Goal: Task Accomplishment & Management: Manage account settings

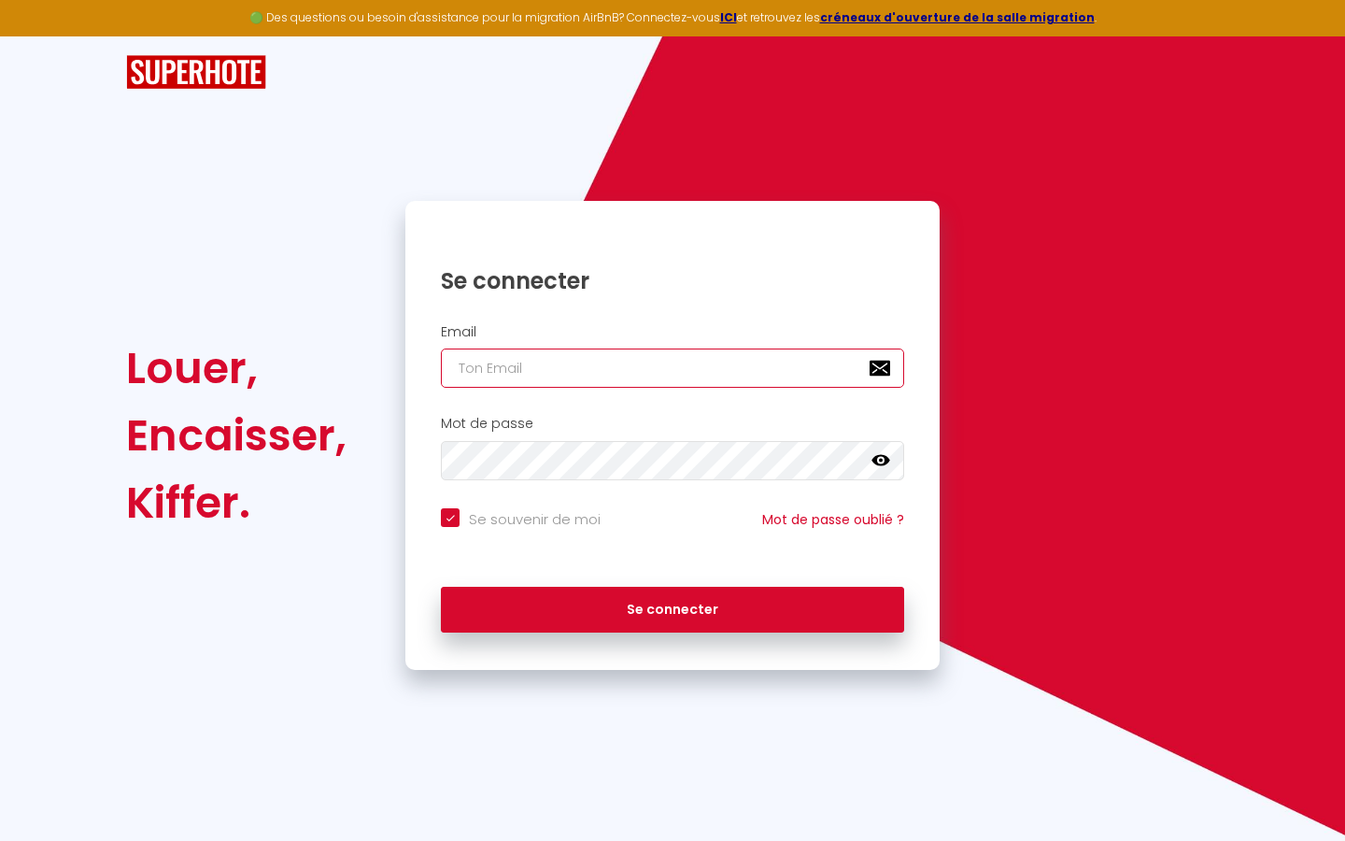
type input "s"
checkbox input "true"
type input "su"
checkbox input "true"
type input "sup"
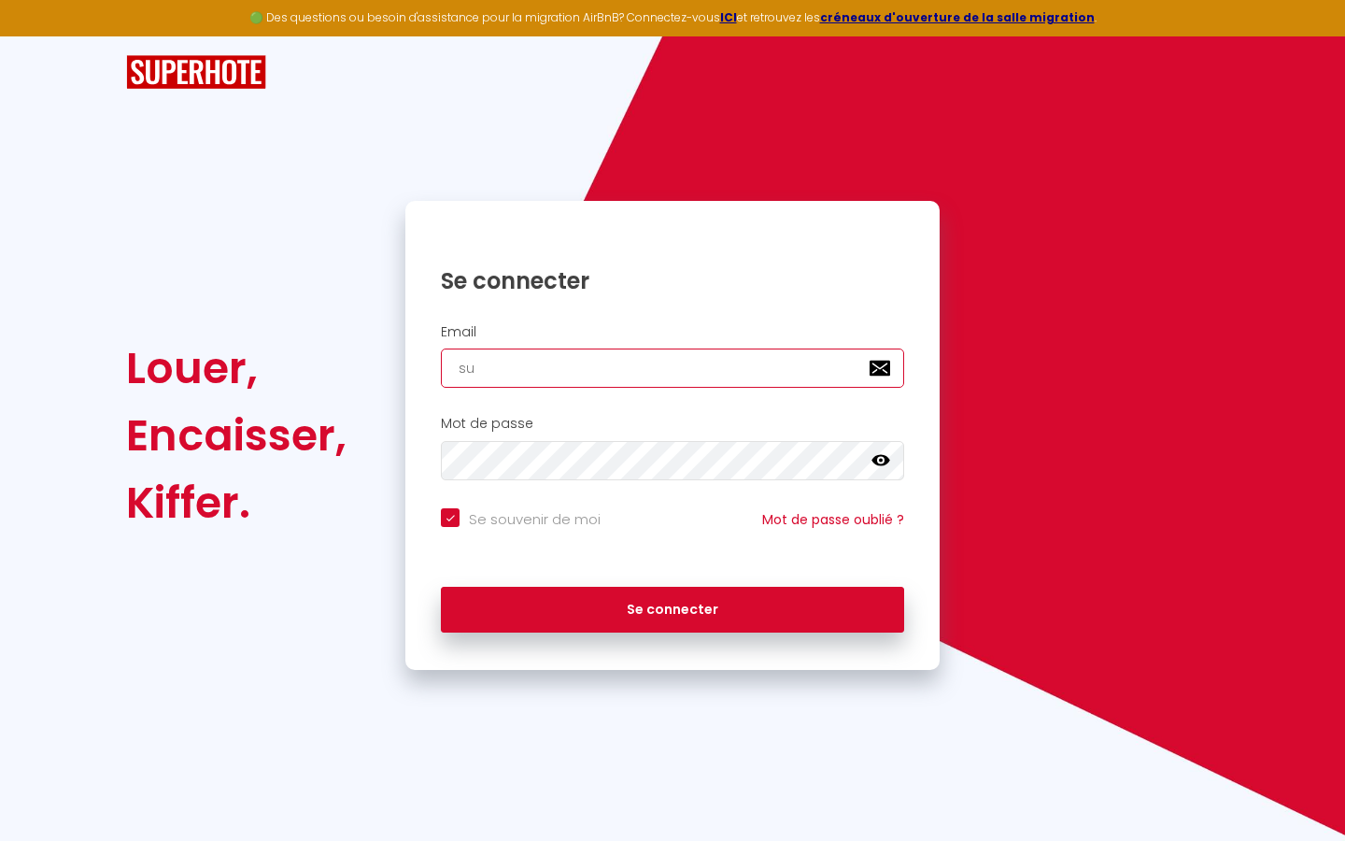
checkbox input "true"
type input "supe"
checkbox input "true"
type input "super"
checkbox input "true"
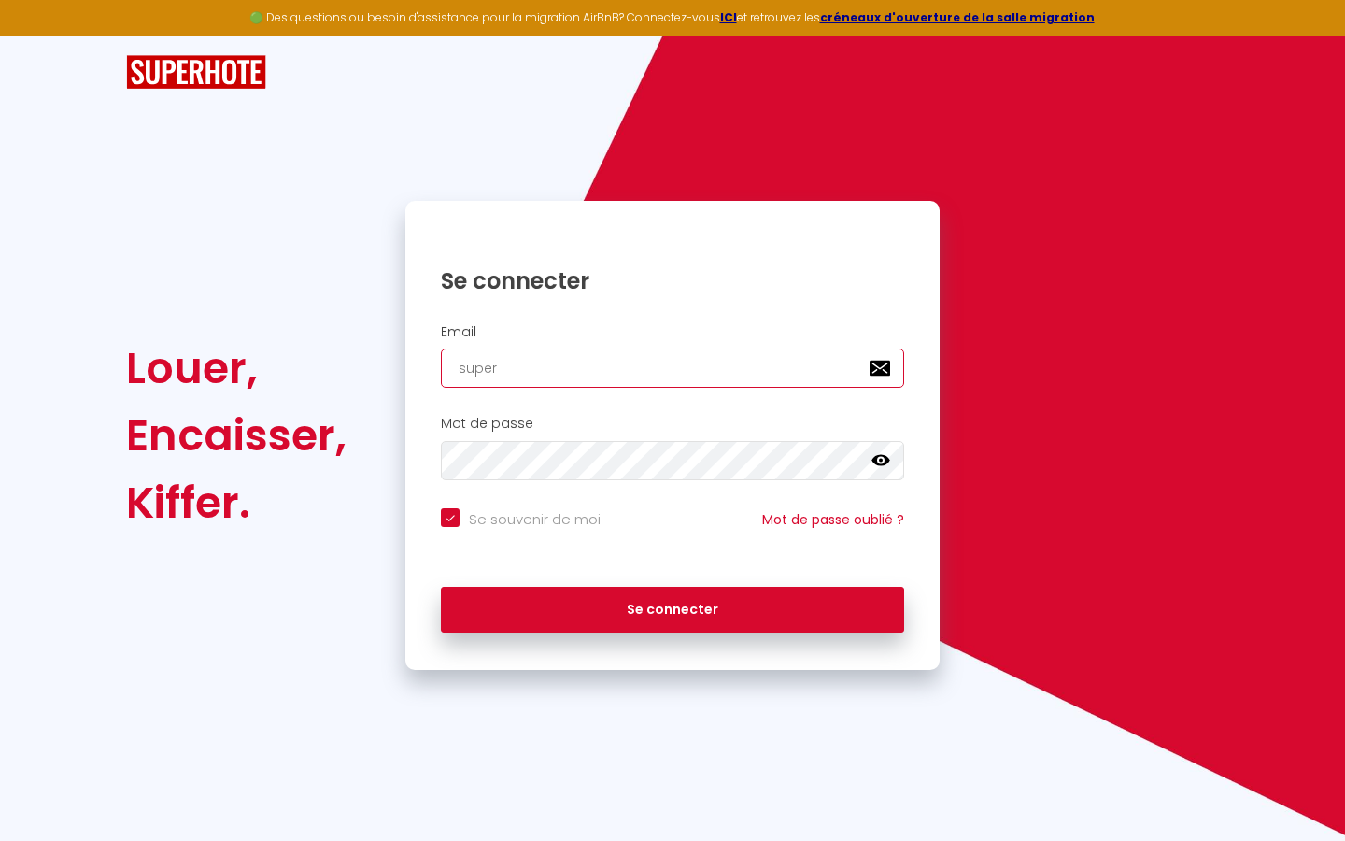
type input "superb"
checkbox input "true"
type input "superbo"
checkbox input "true"
type input "superbor"
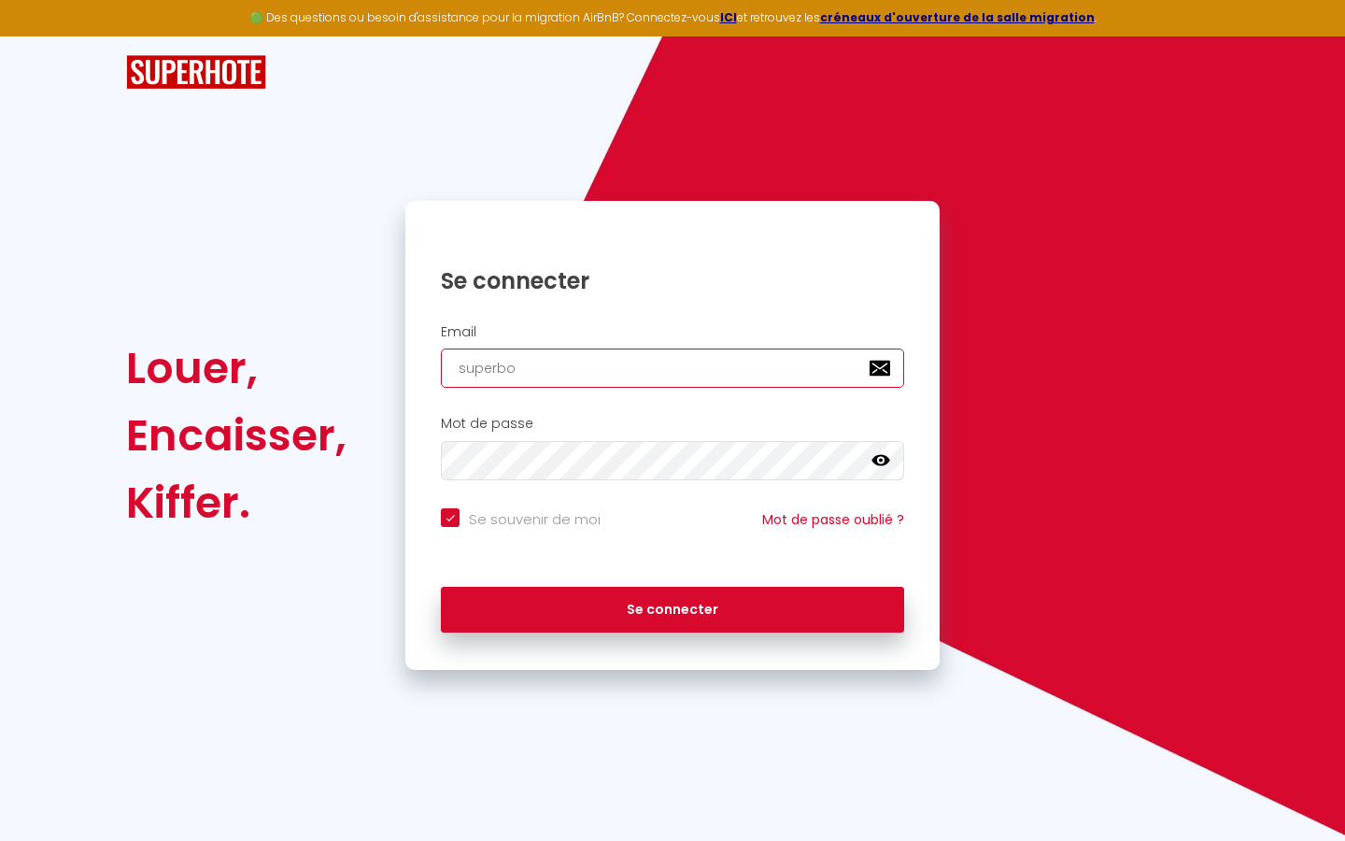
checkbox input "true"
type input "superbord"
checkbox input "true"
type input "superborde"
checkbox input "true"
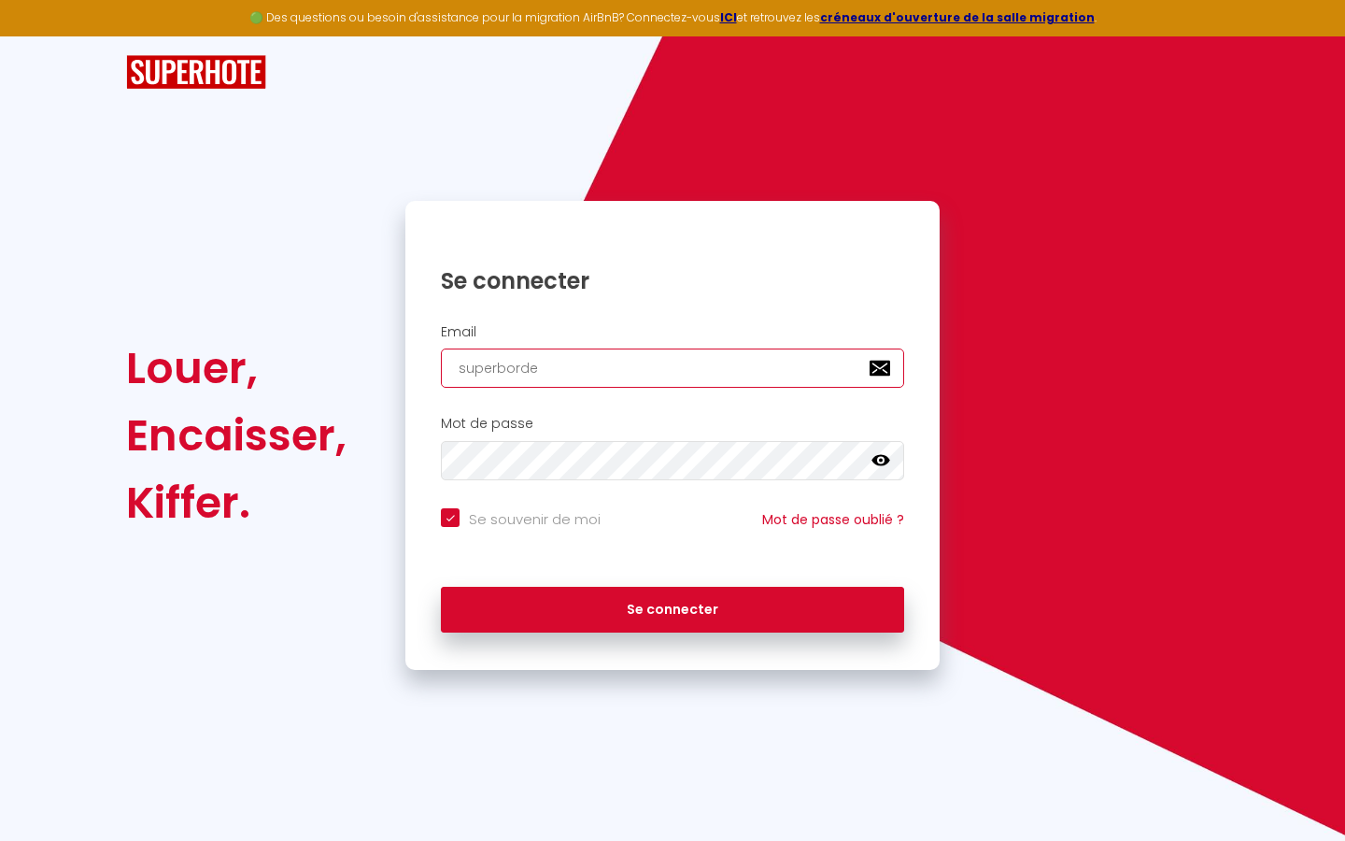
type input "superbordea"
checkbox input "true"
type input "superbordeau"
checkbox input "true"
type input "superbordeaux"
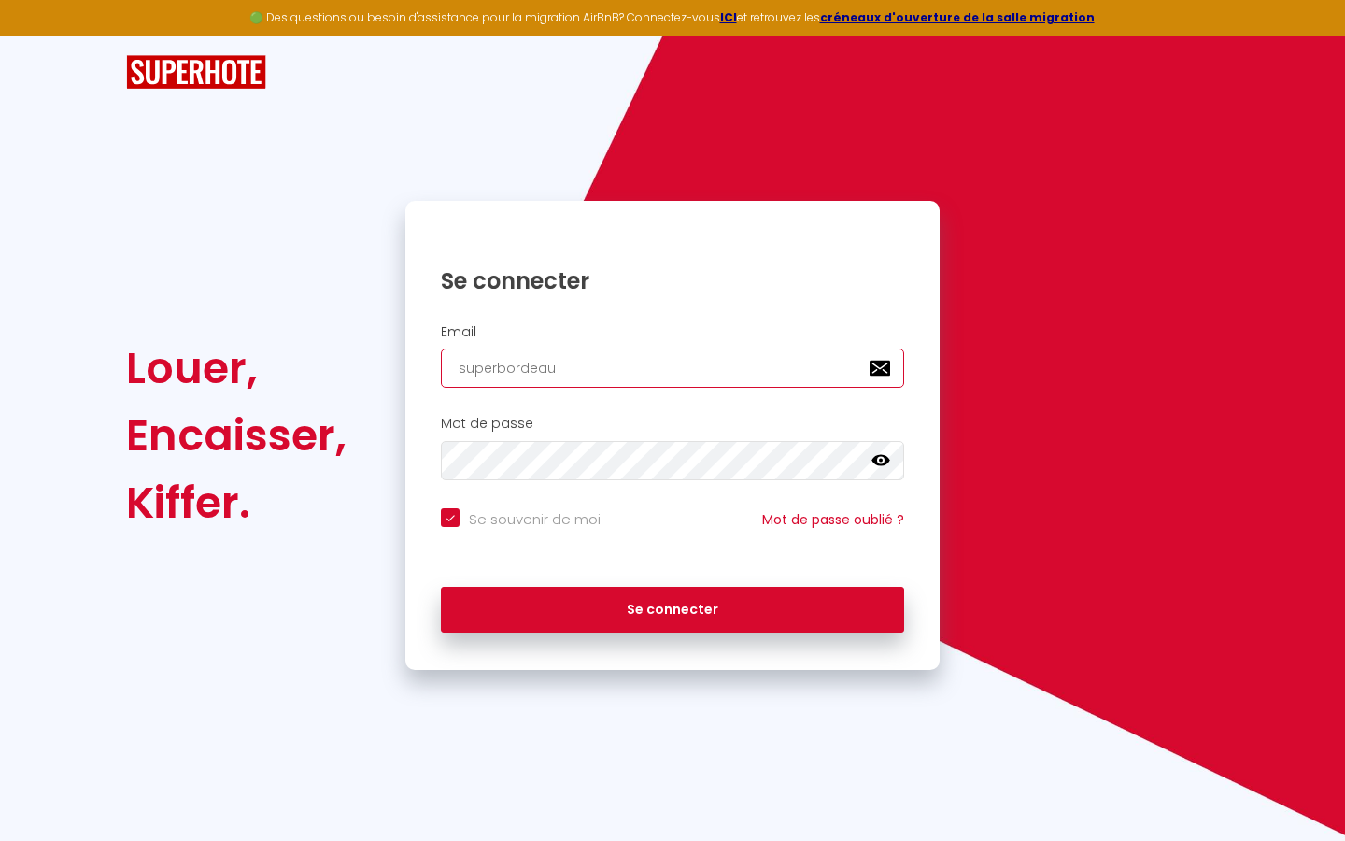
checkbox input "true"
type input "superbordeaux@"
checkbox input "true"
type input "superbordeaux@g"
checkbox input "true"
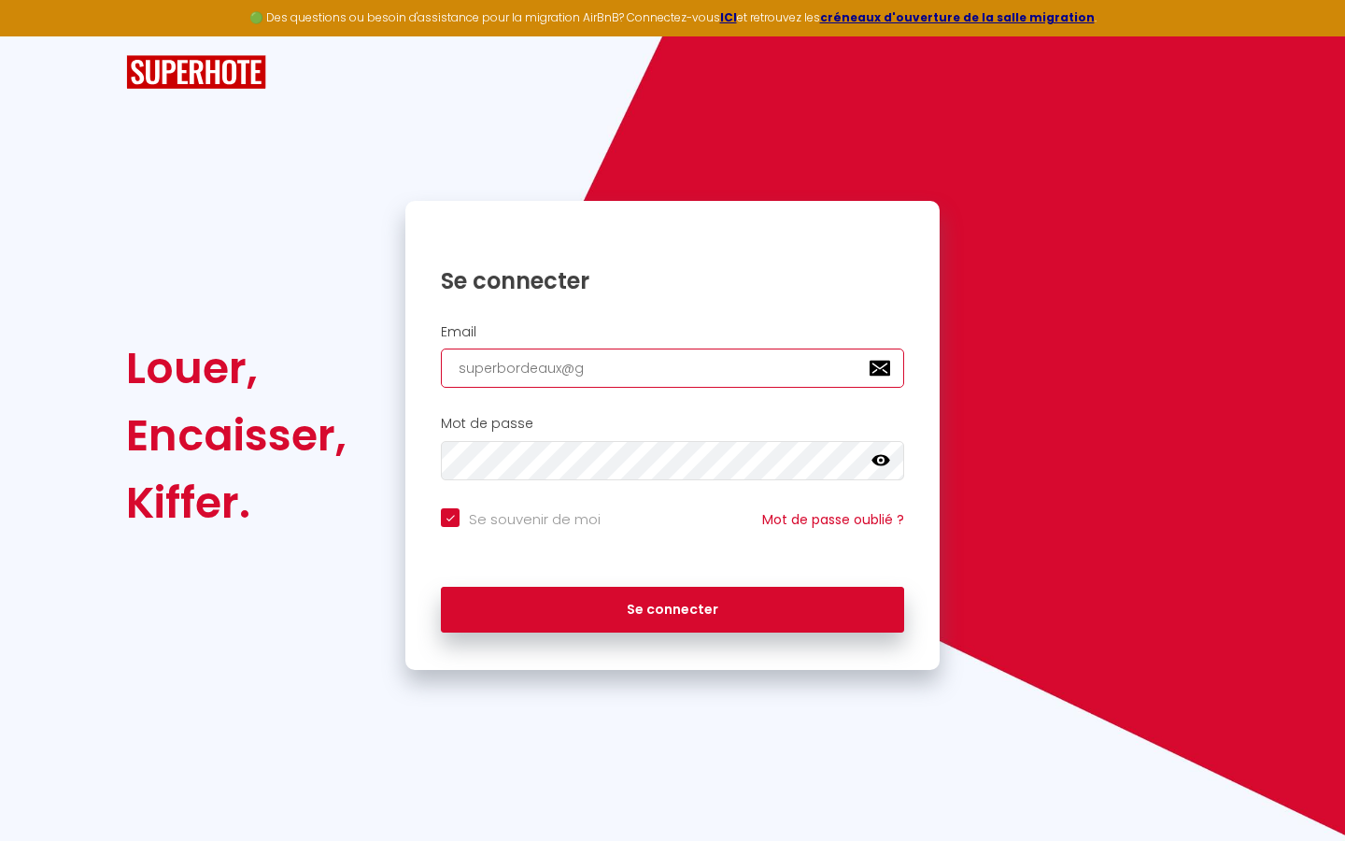
type input "superbordeaux@gm"
checkbox input "true"
type input "superbordeaux@gma"
checkbox input "true"
type input "superbordeaux@gmai"
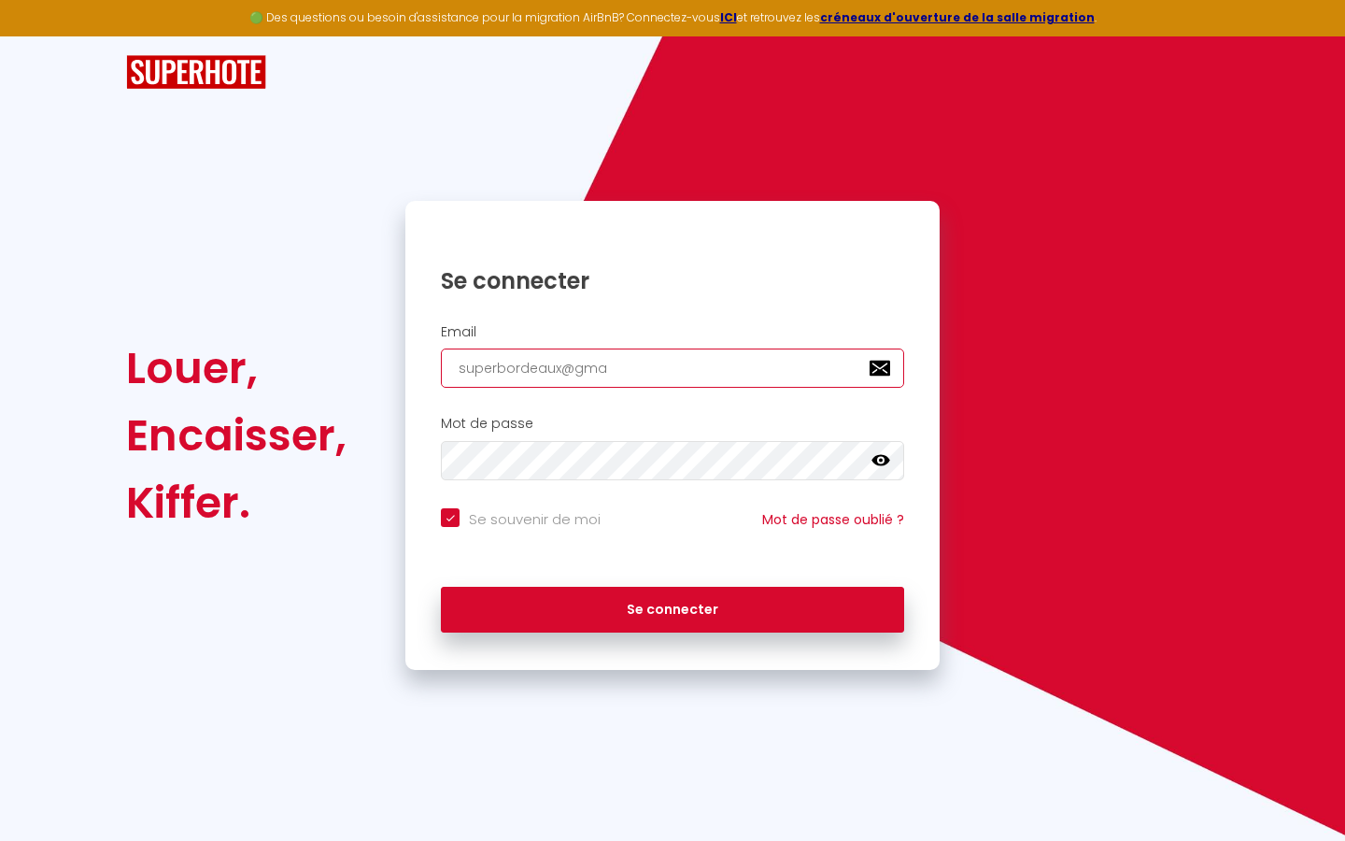
checkbox input "true"
type input "[EMAIL_ADDRESS]"
checkbox input "true"
type input "[EMAIL_ADDRESS]."
checkbox input "true"
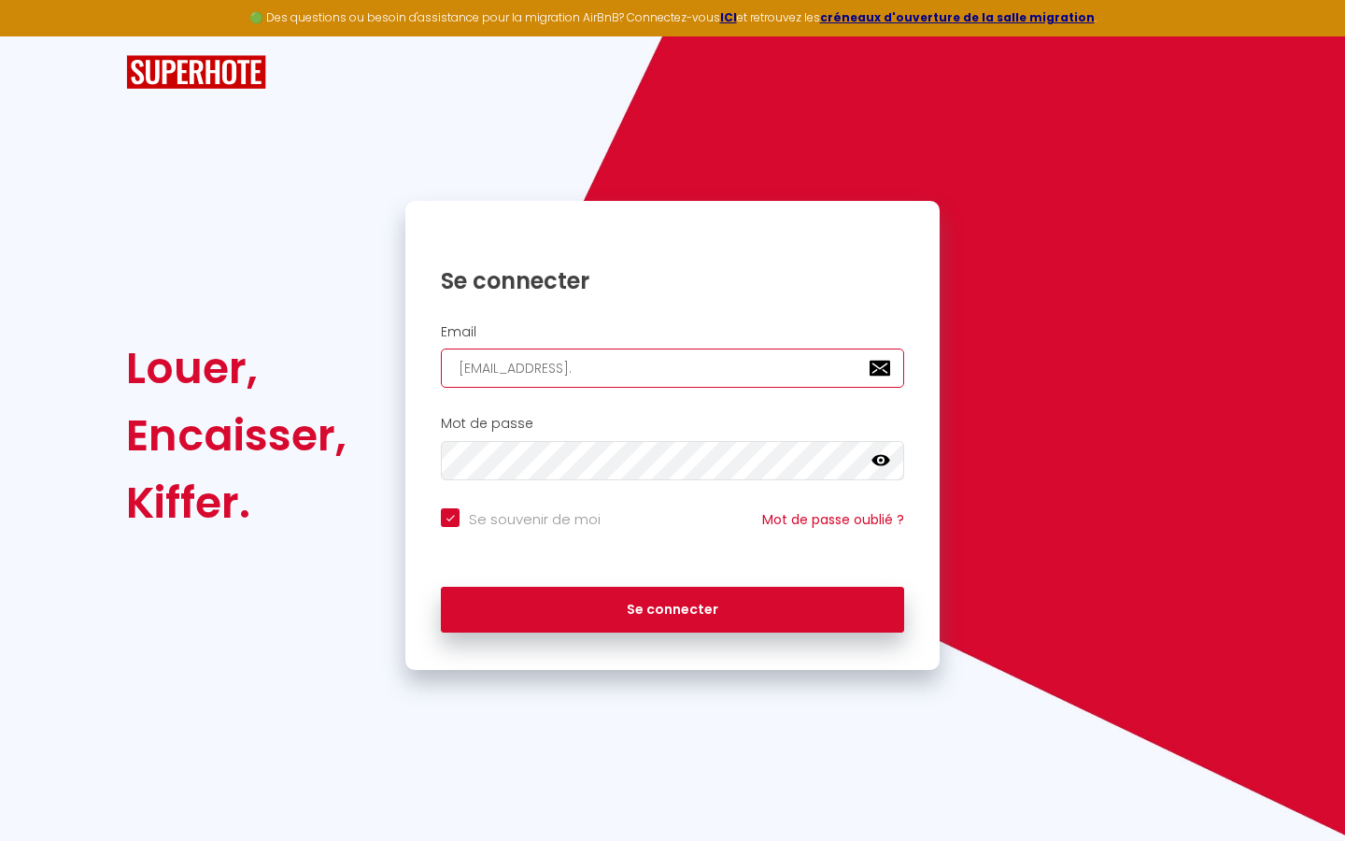
type input "superbordeaux@gmail.c"
checkbox input "true"
type input "[EMAIL_ADDRESS][DOMAIN_NAME]"
checkbox input "true"
type input "[EMAIL_ADDRESS][DOMAIN_NAME]"
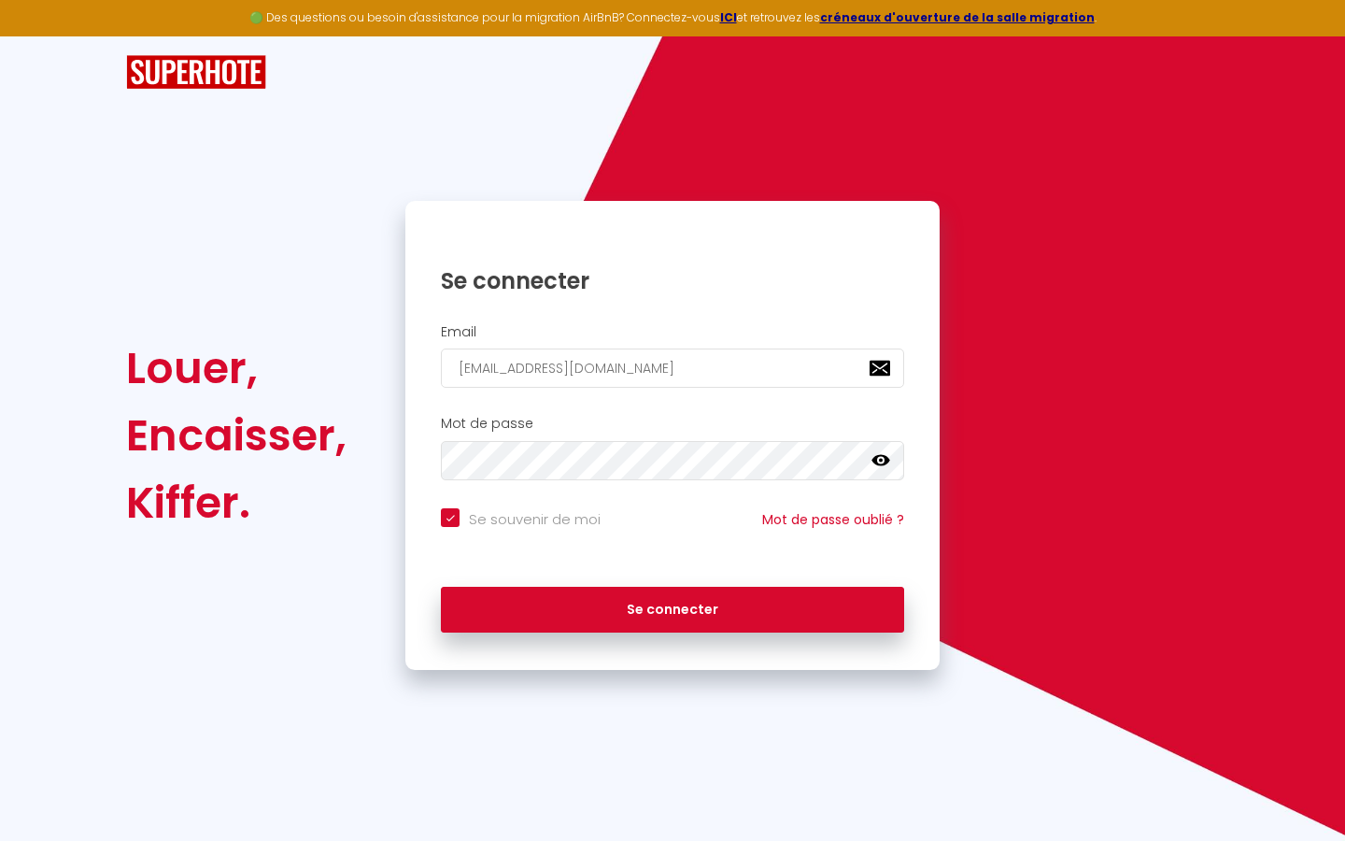
checkbox input "true"
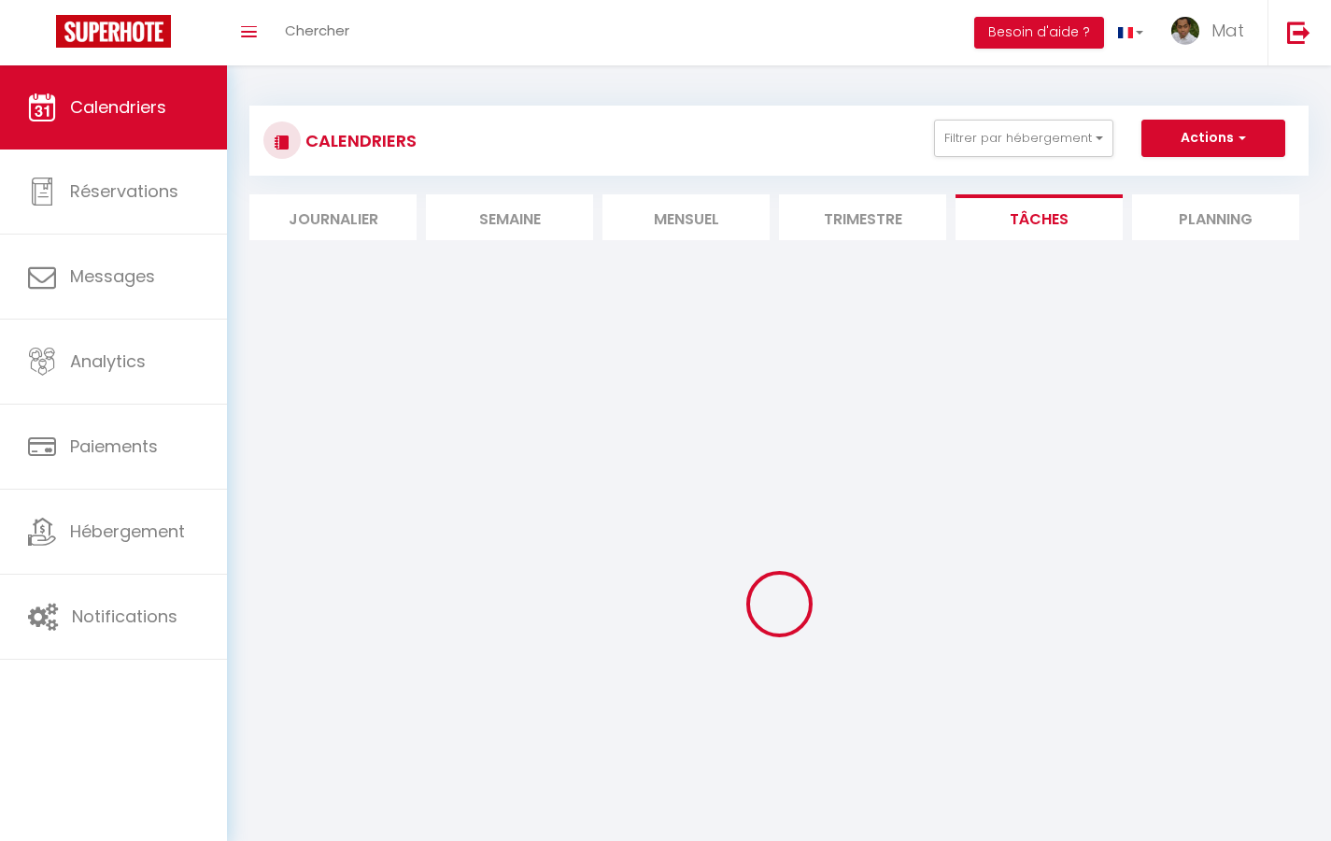
select select
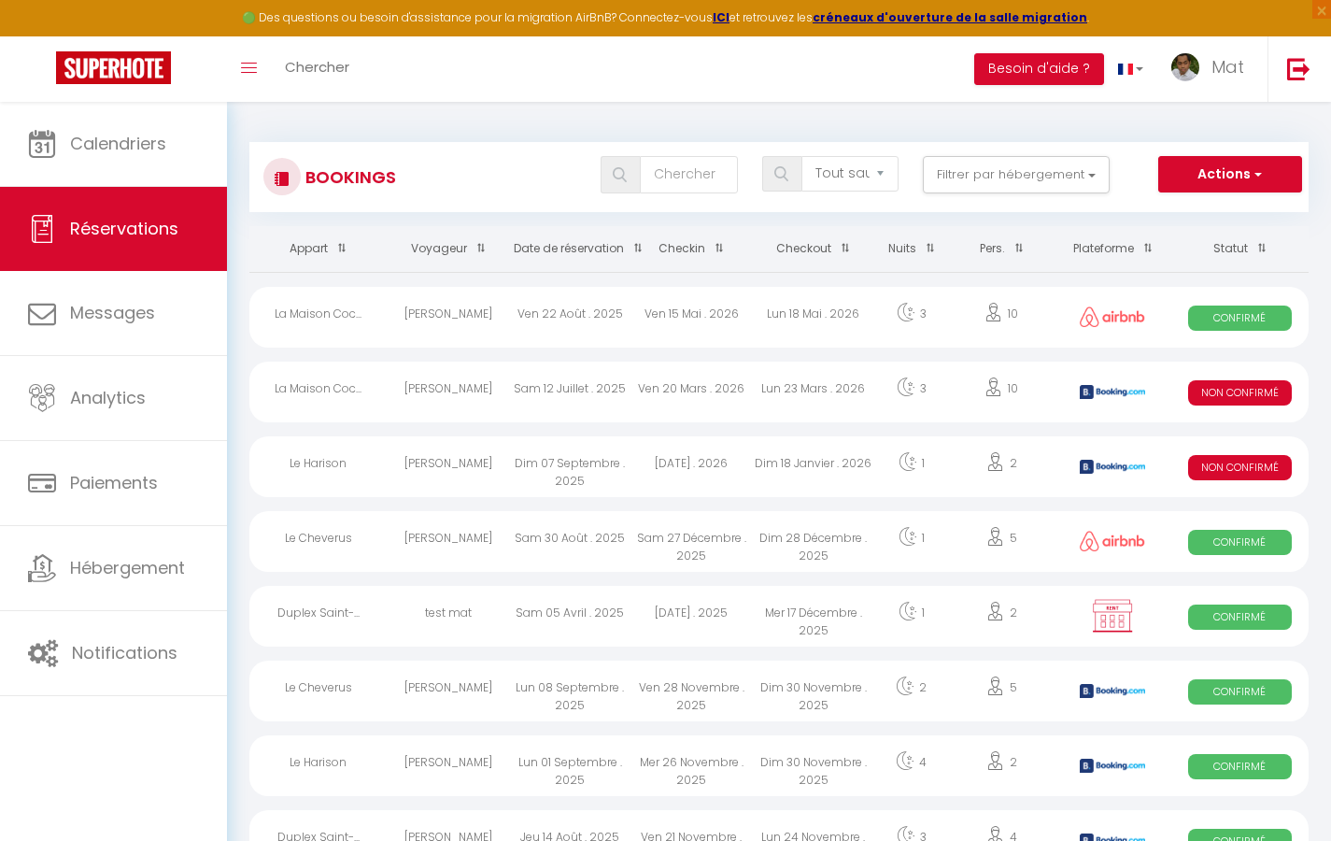
select select "message"
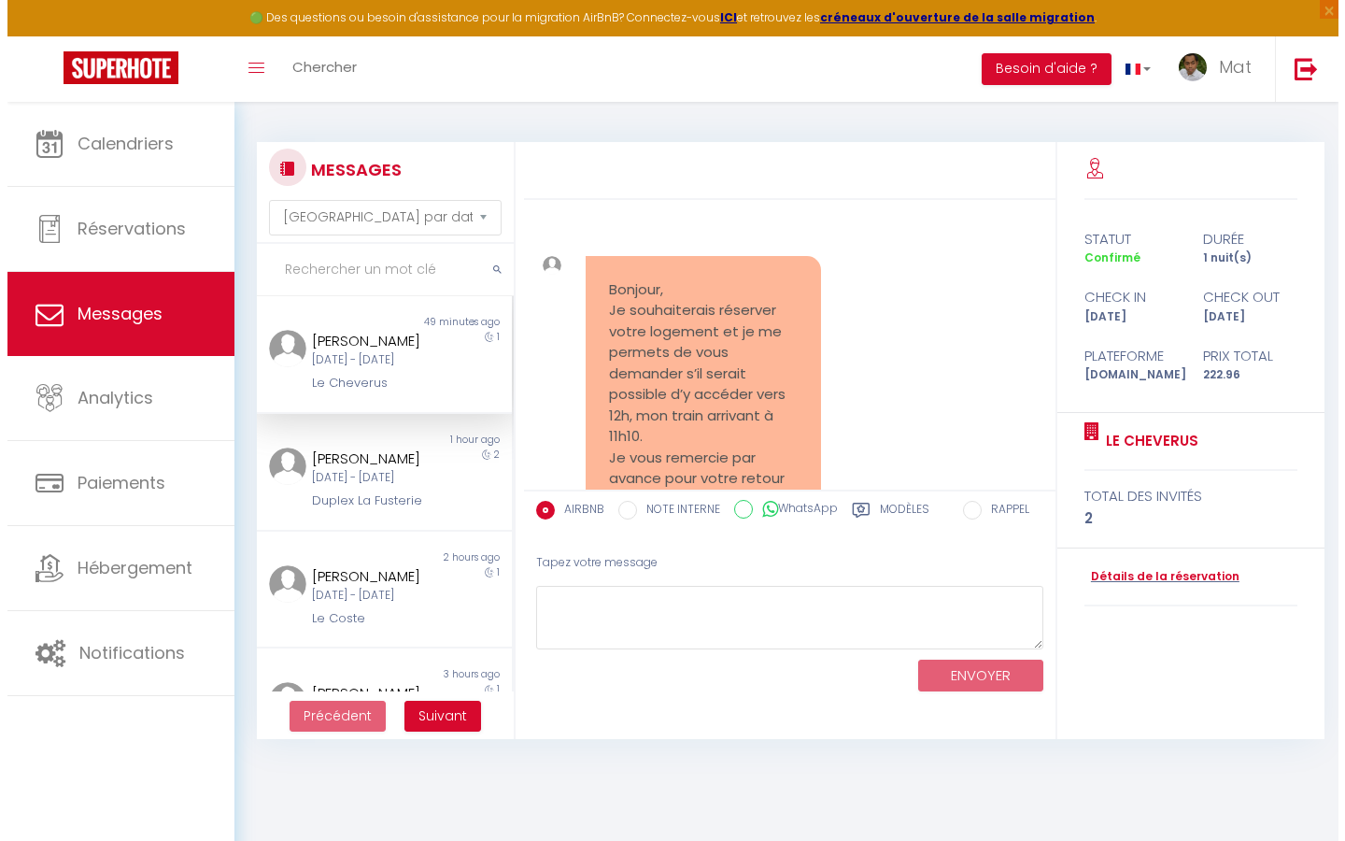
scroll to position [7347, 0]
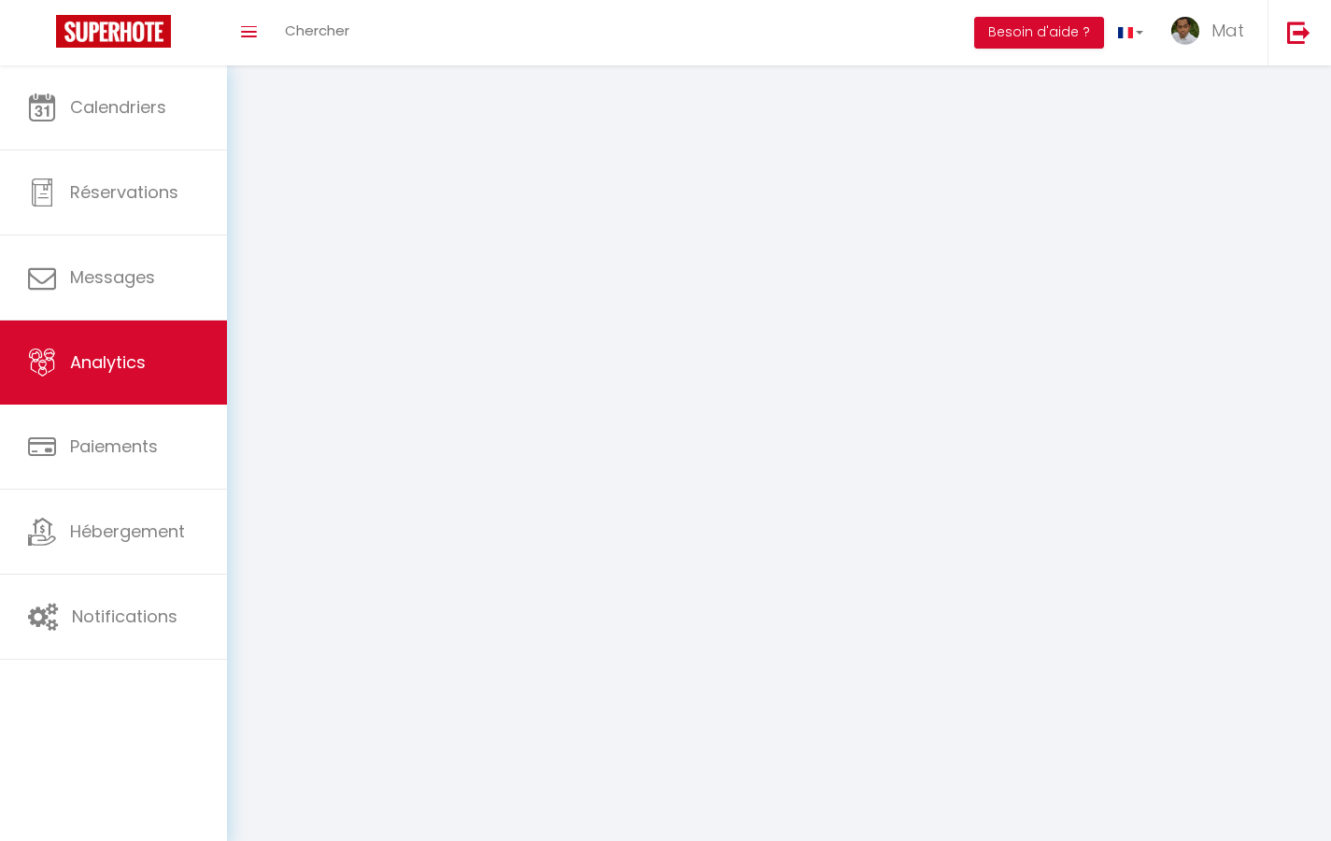
select select "2025"
select select "9"
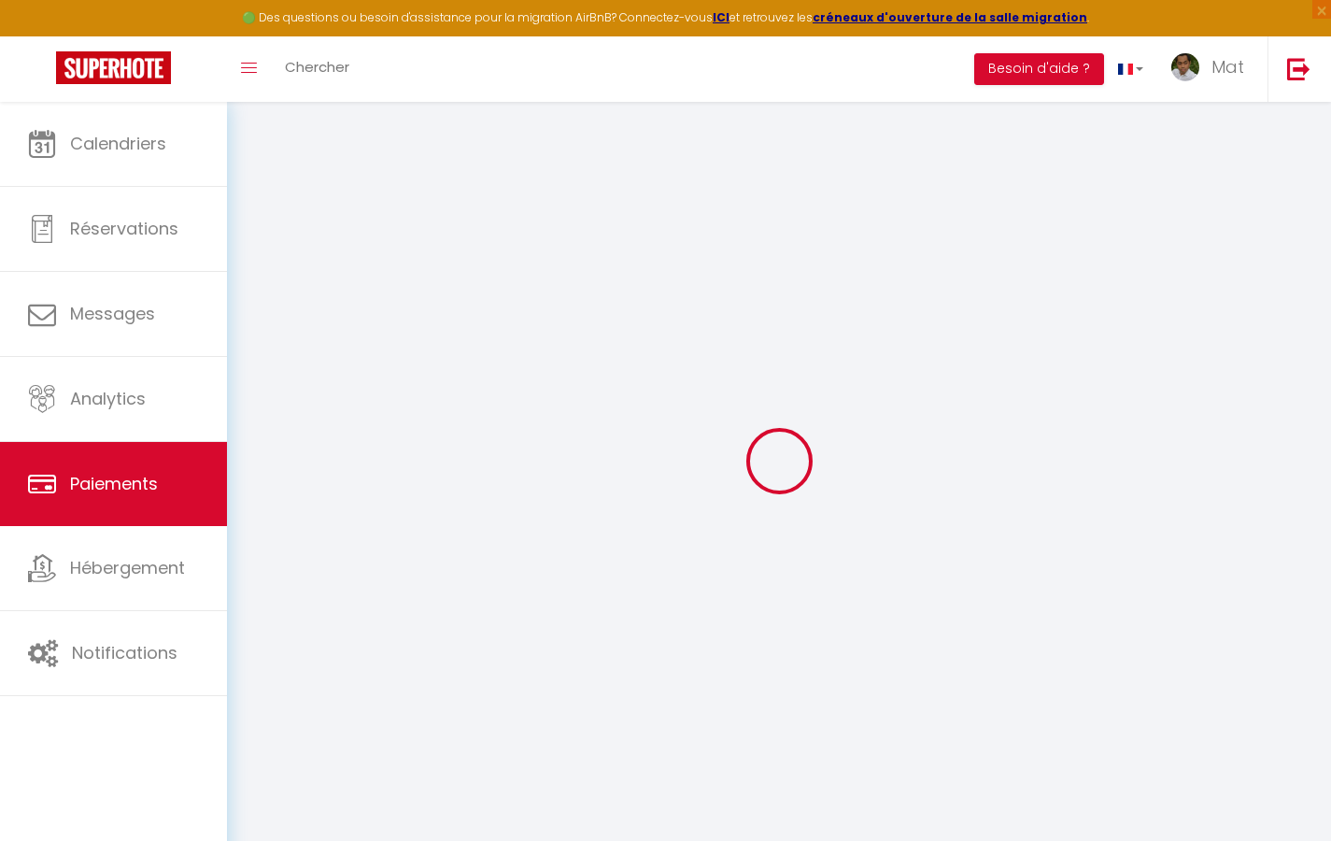
select select "2"
select select "0"
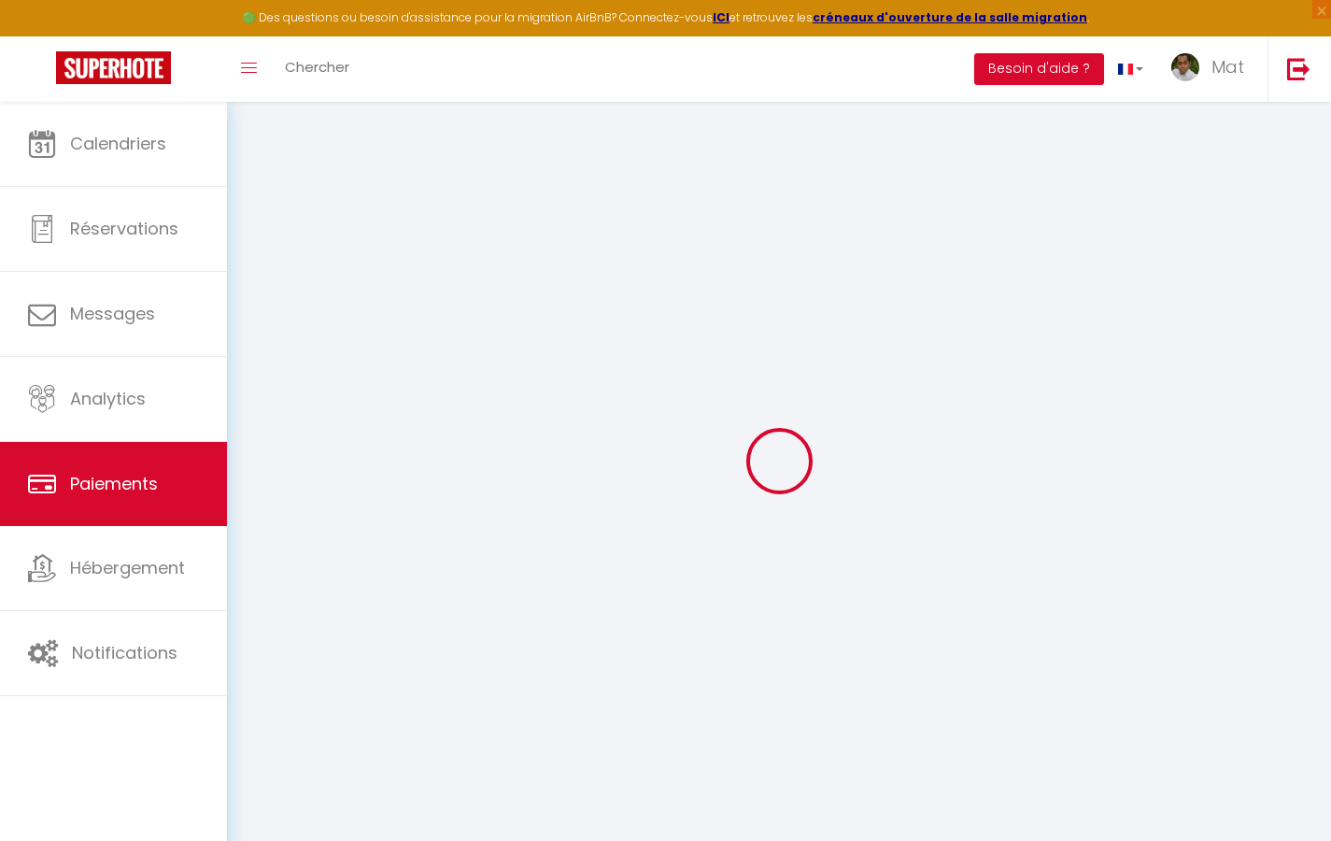
select select "0"
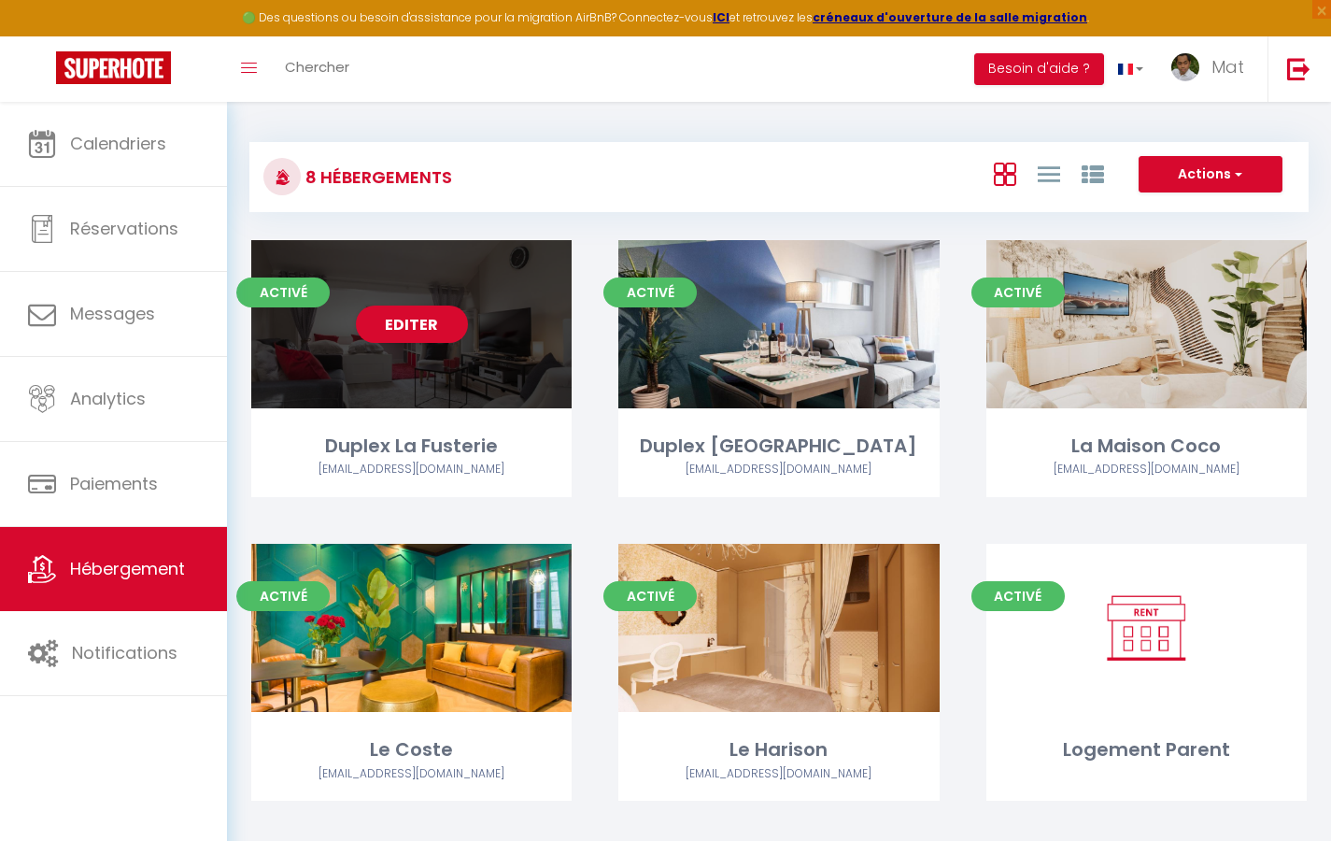
select select "3"
select select "2"
select select "1"
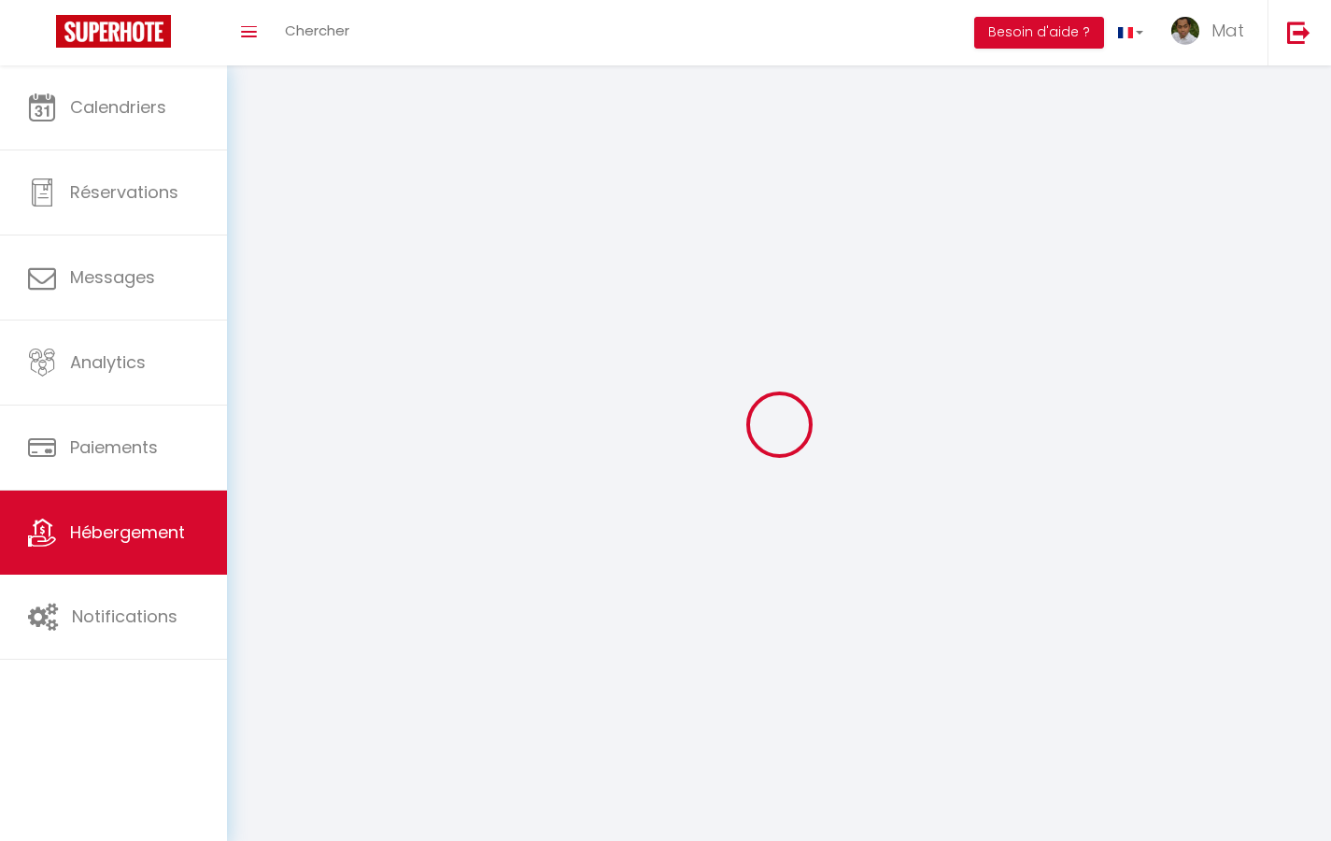
select select
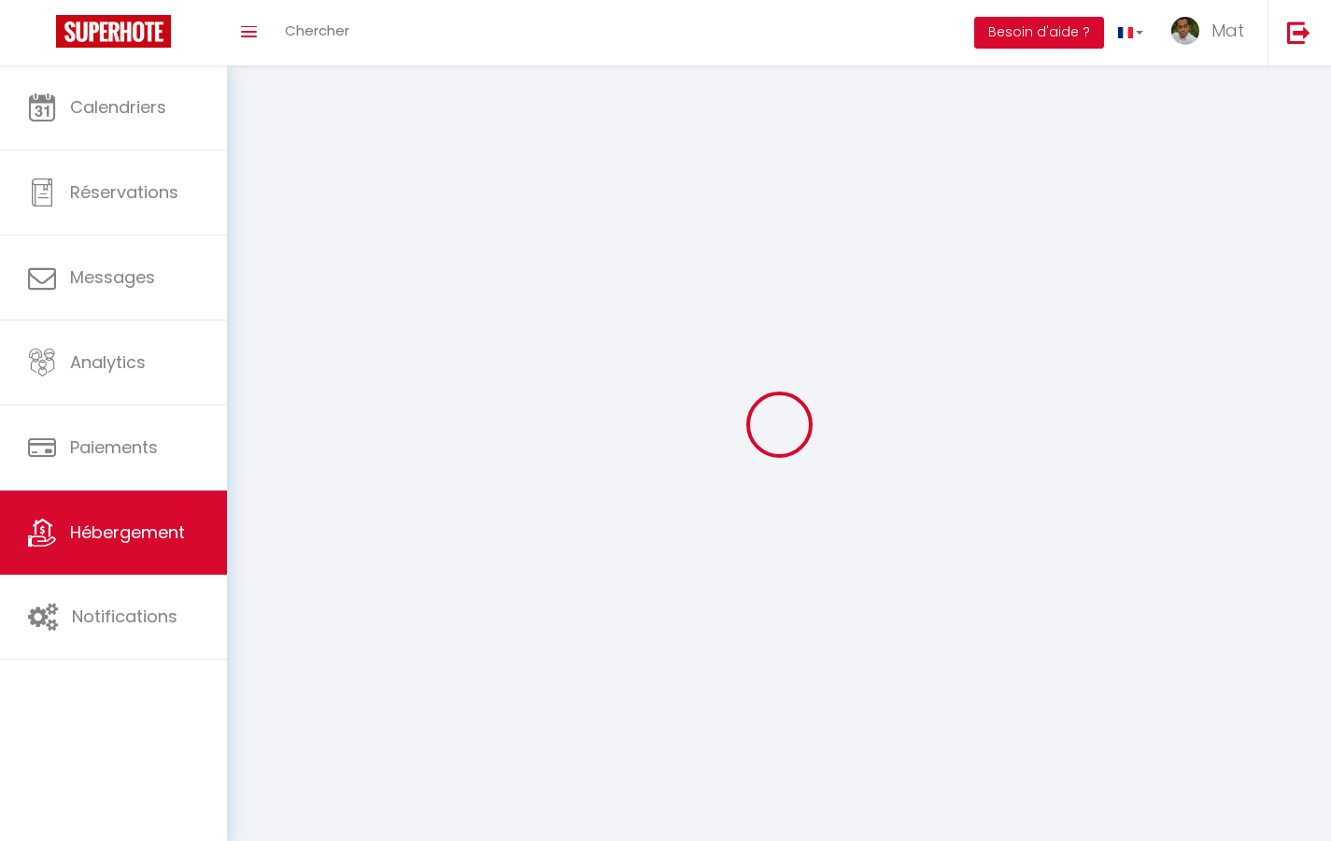
checkbox input "false"
select select
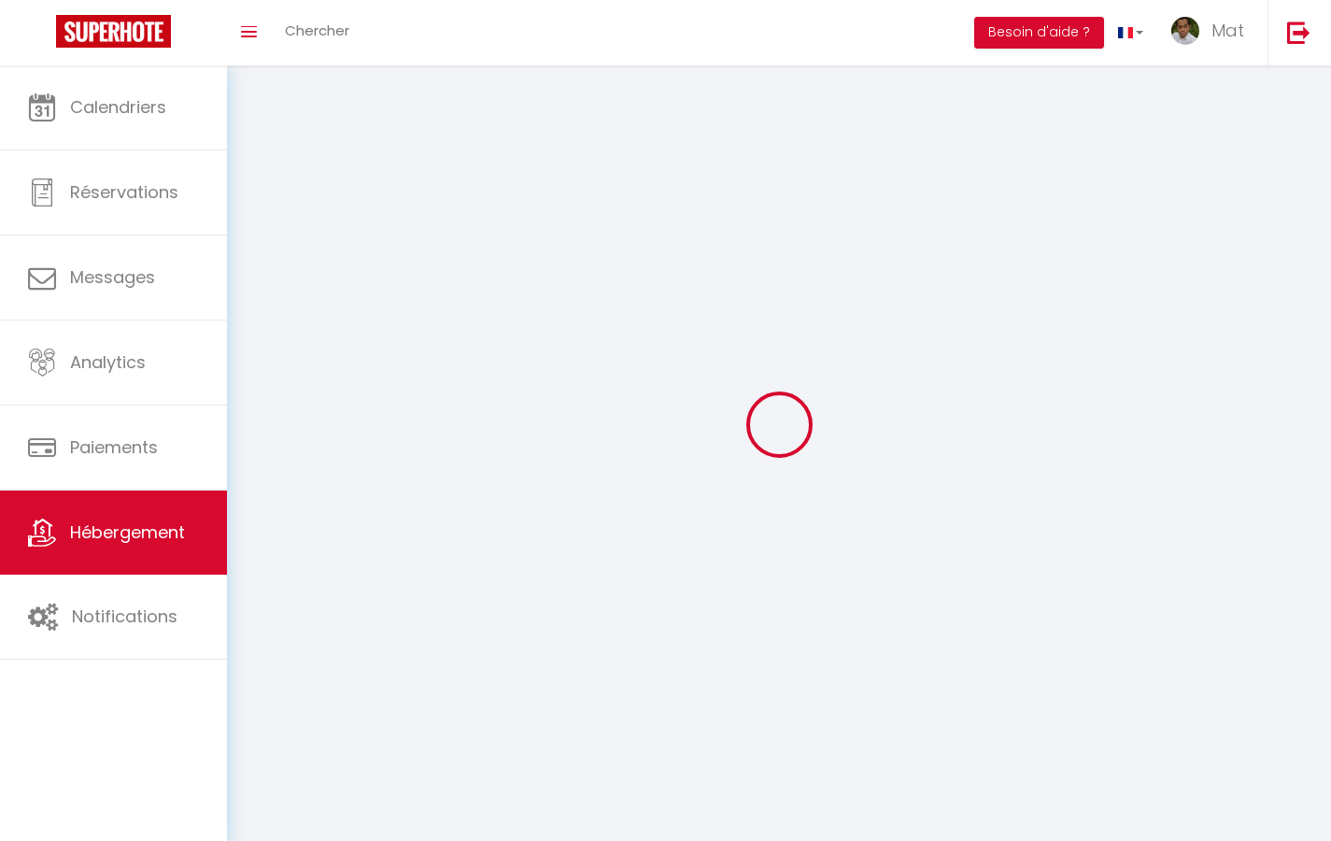
select select
select select "1"
select select
select select "28"
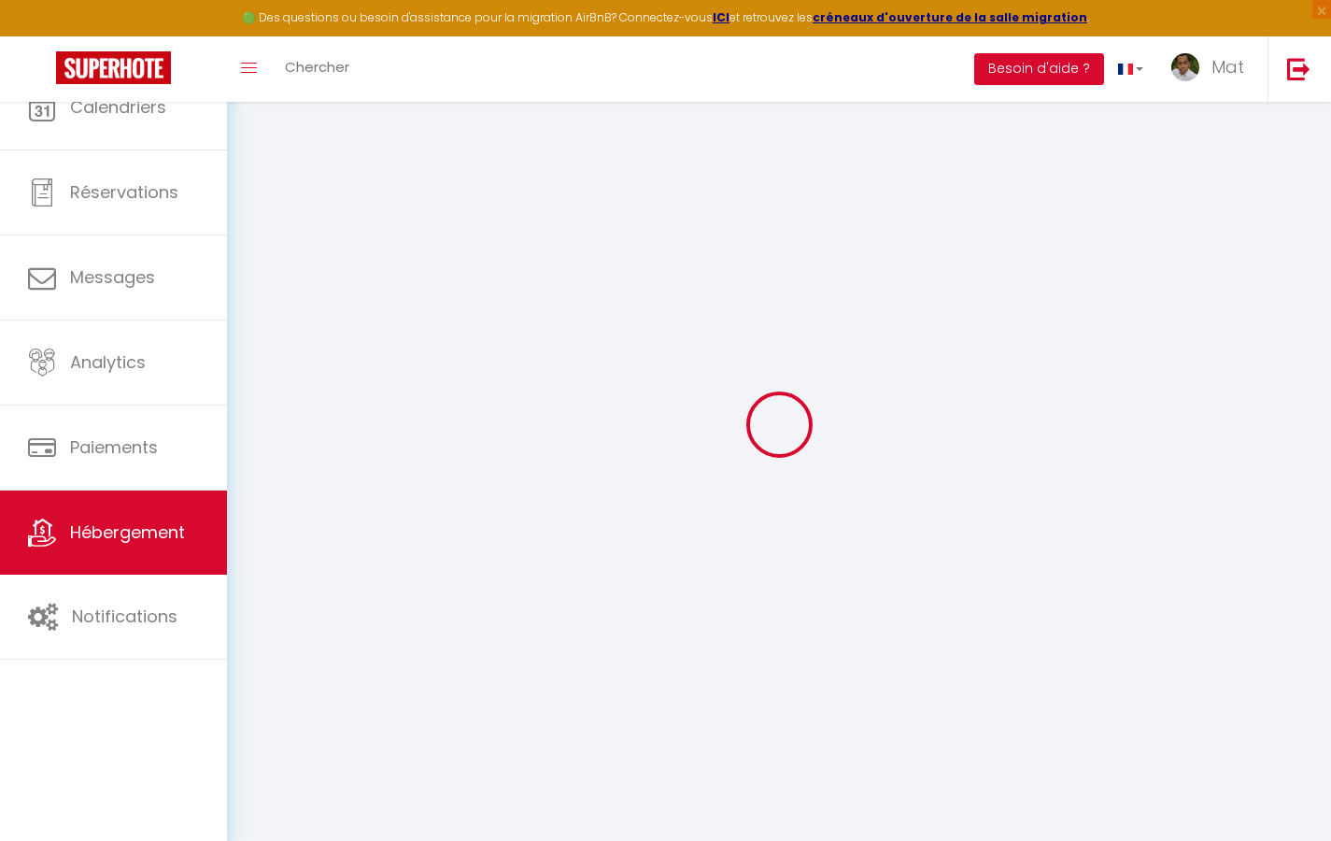
select select
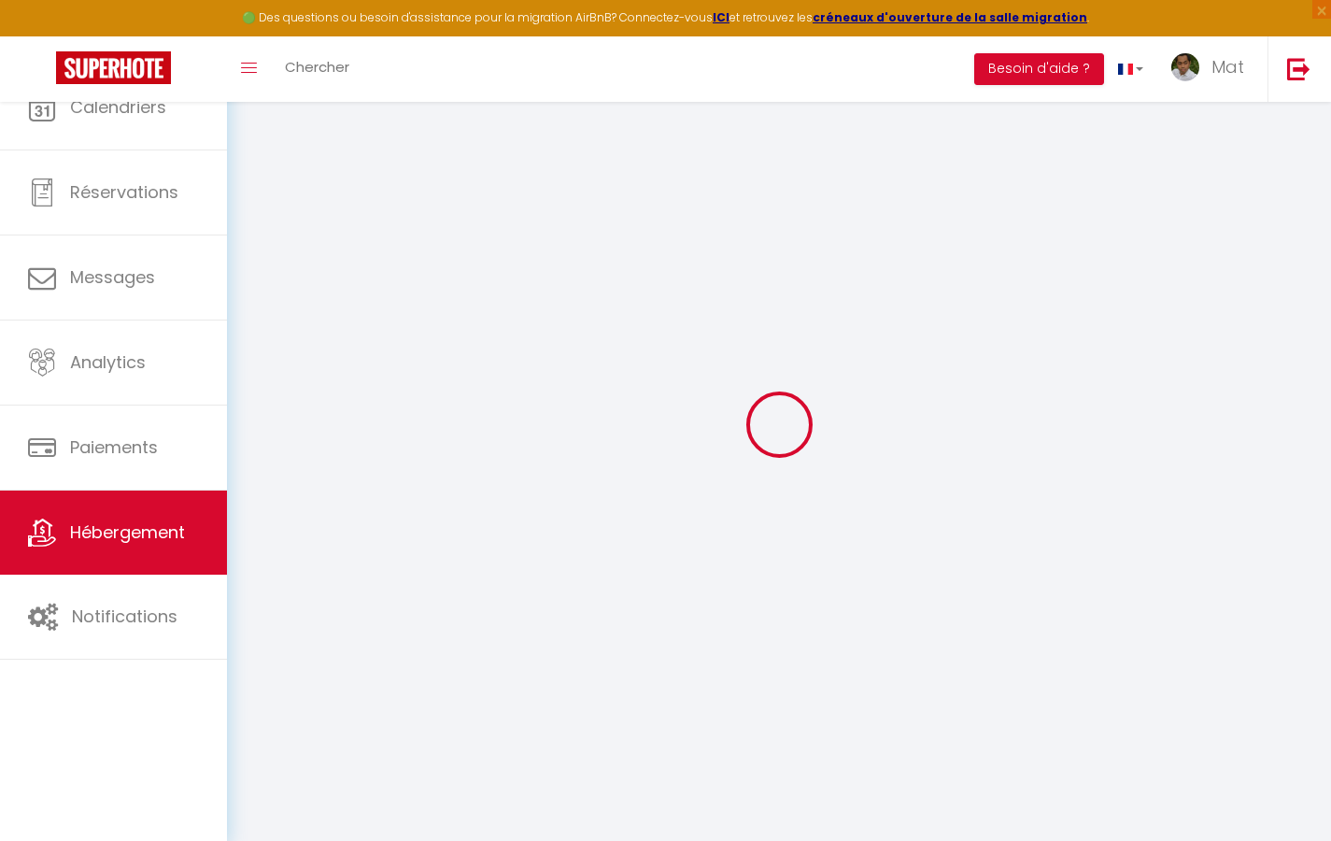
select select
checkbox input "false"
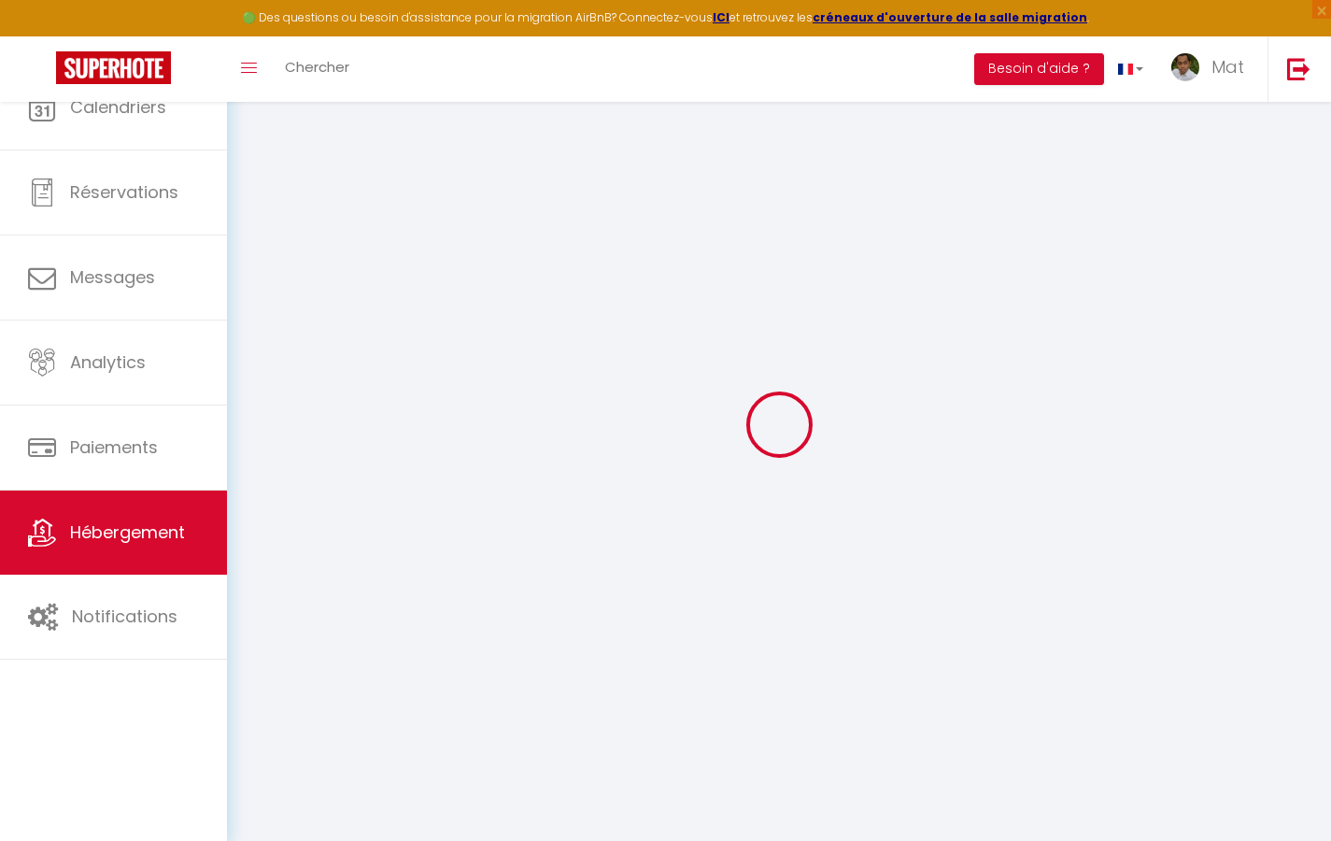
select select
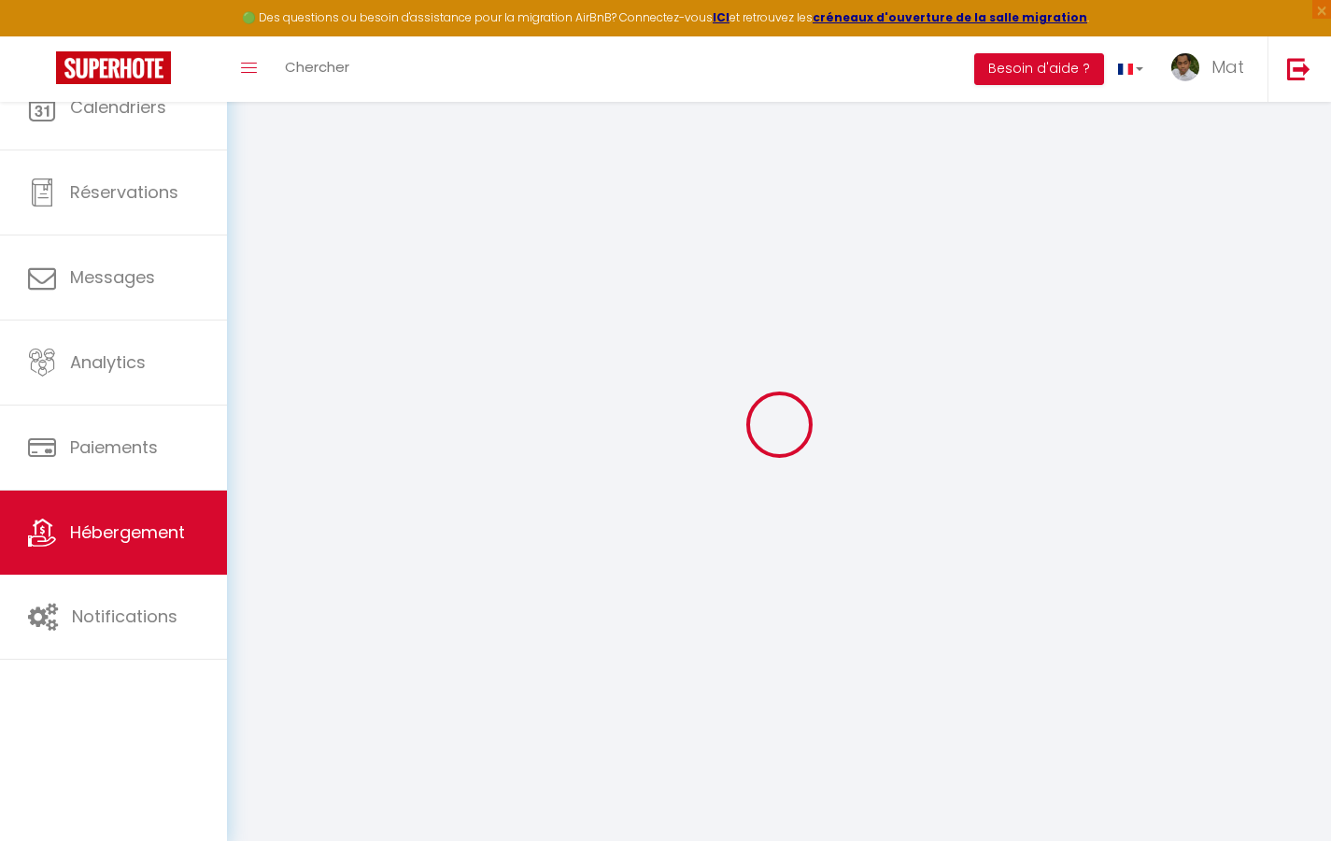
select select
checkbox input "false"
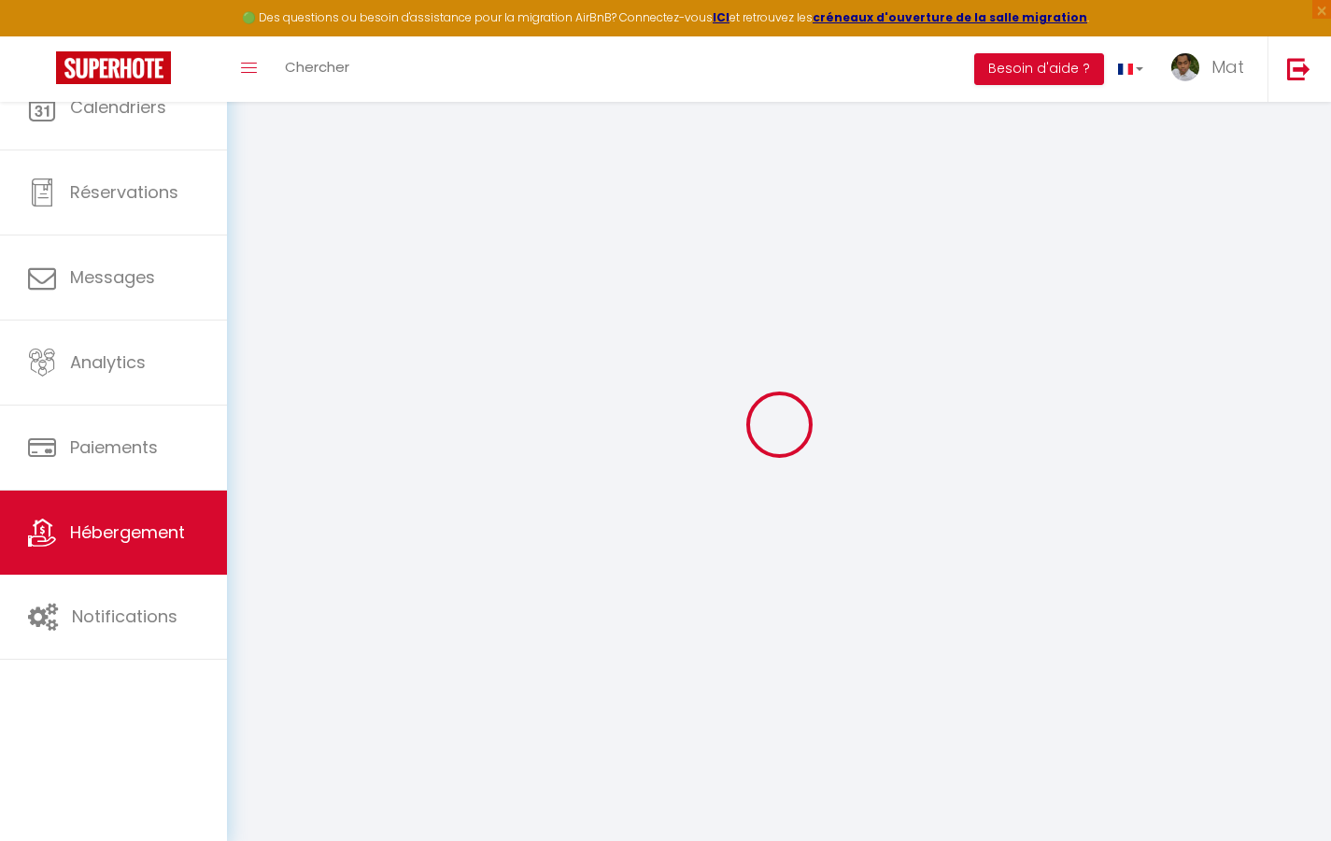
checkbox input "false"
select select
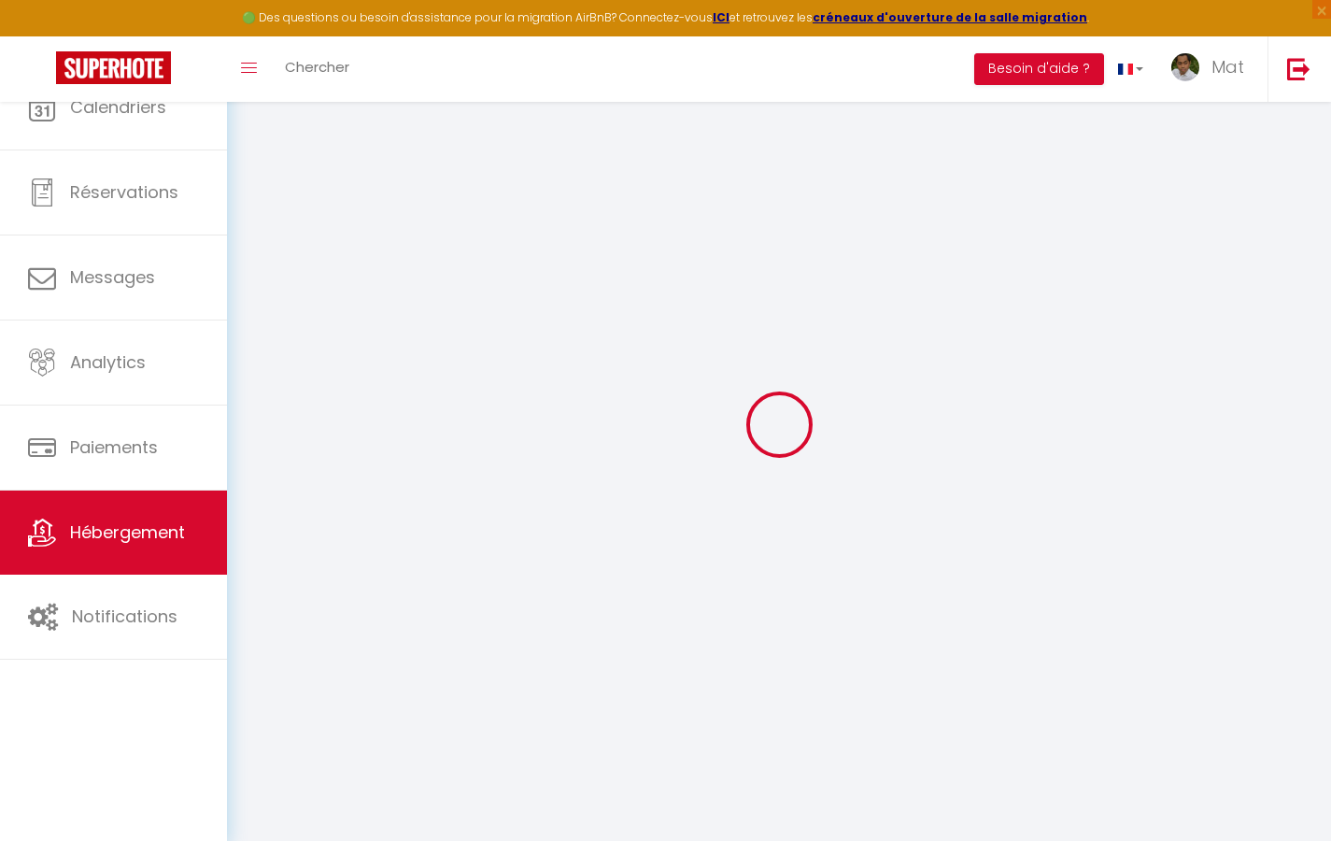
select select
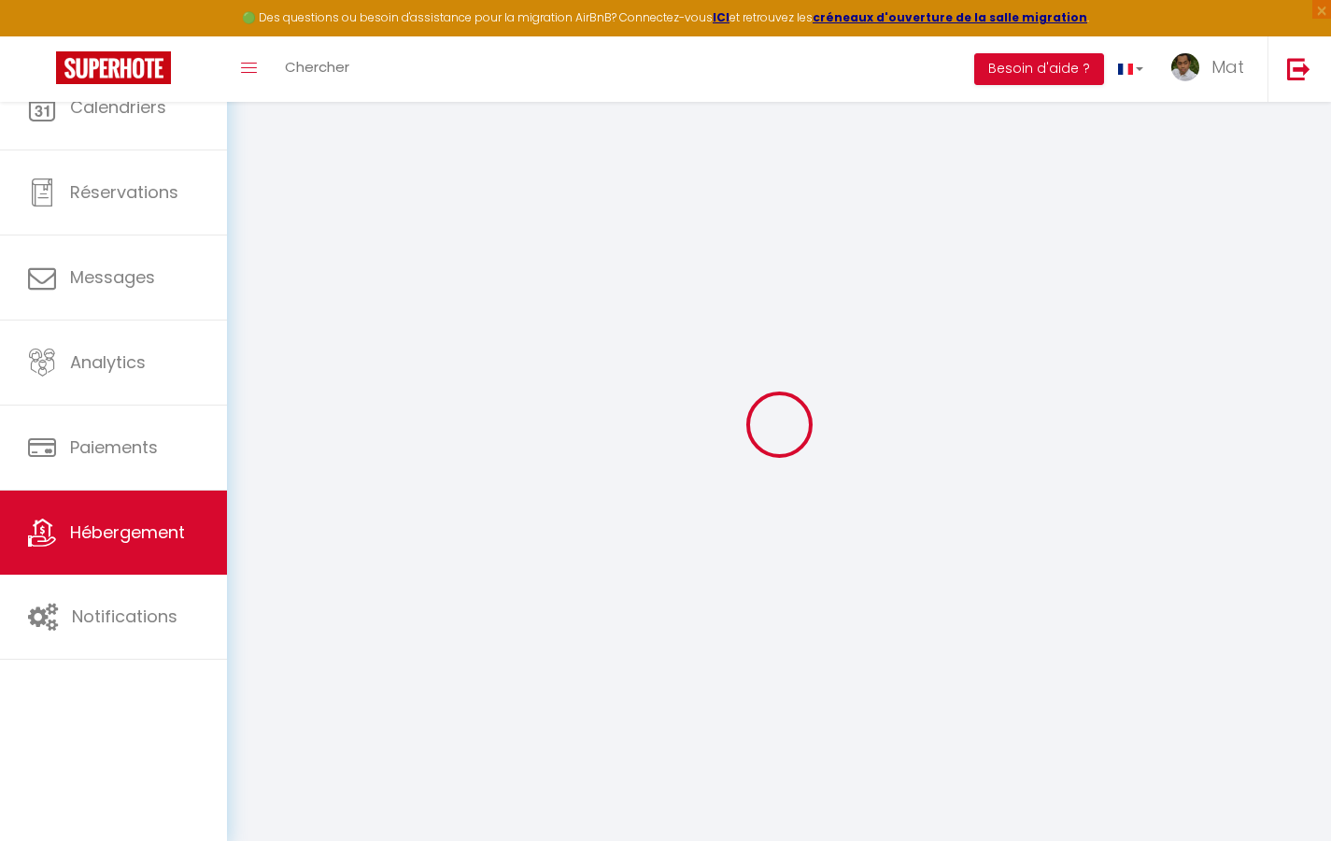
checkbox input "false"
select select
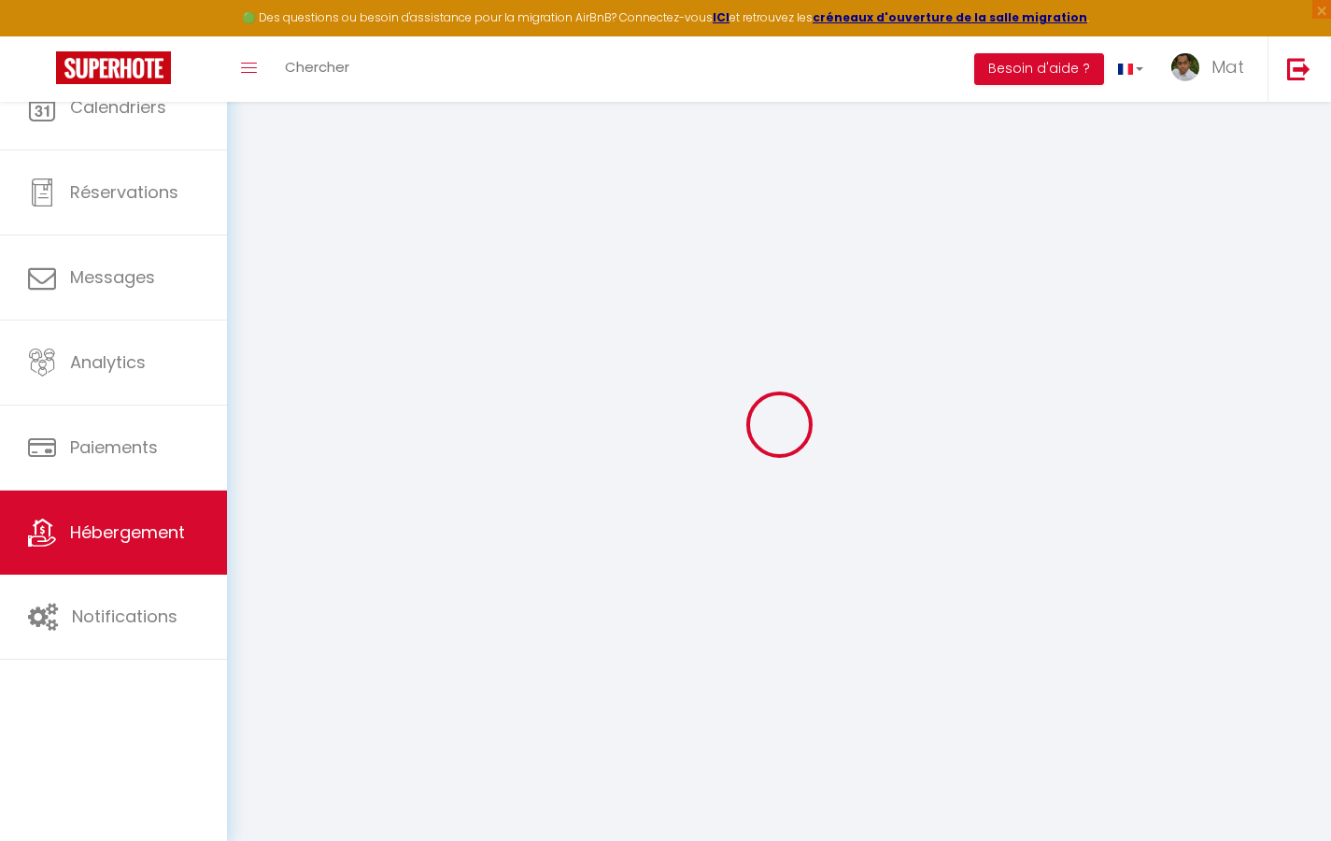
select select
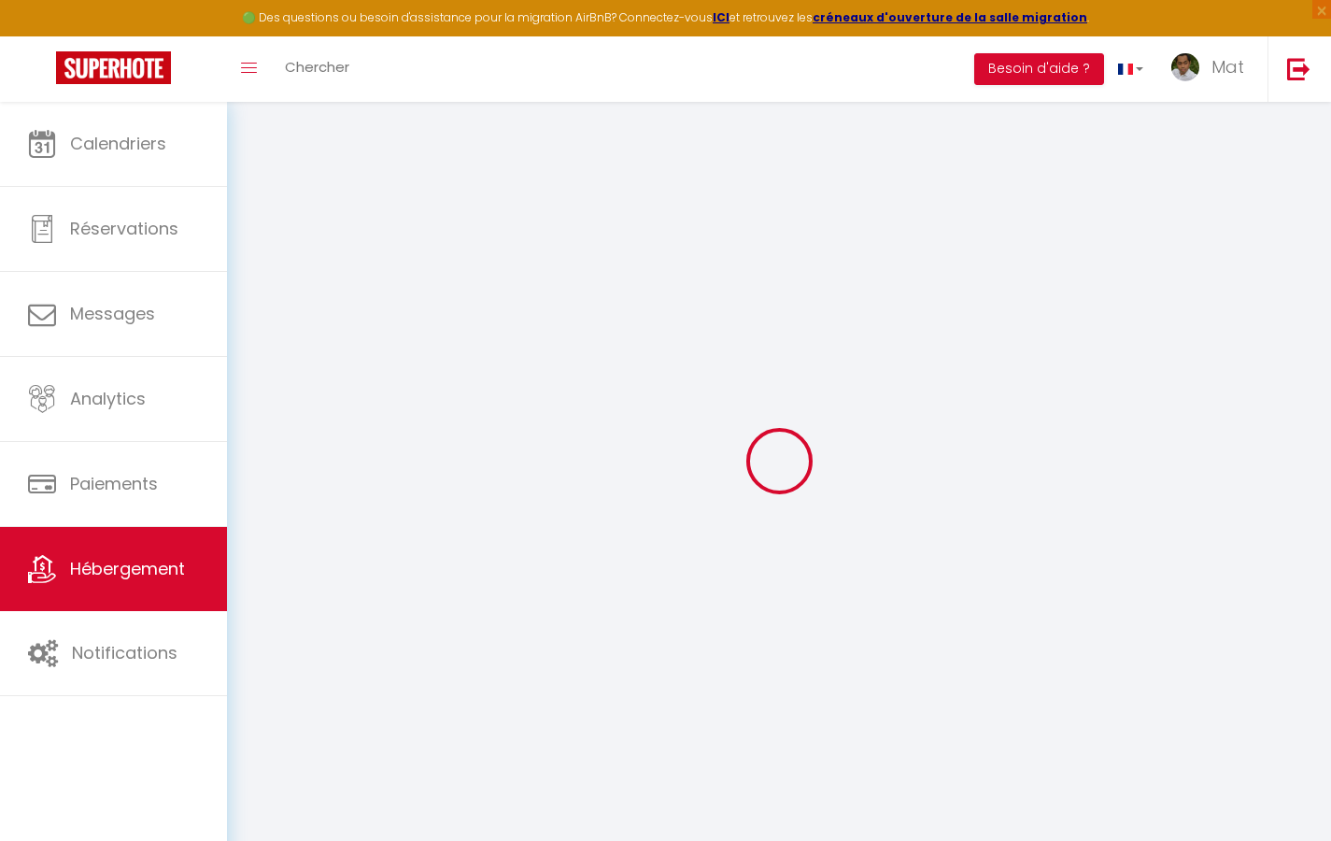
select select
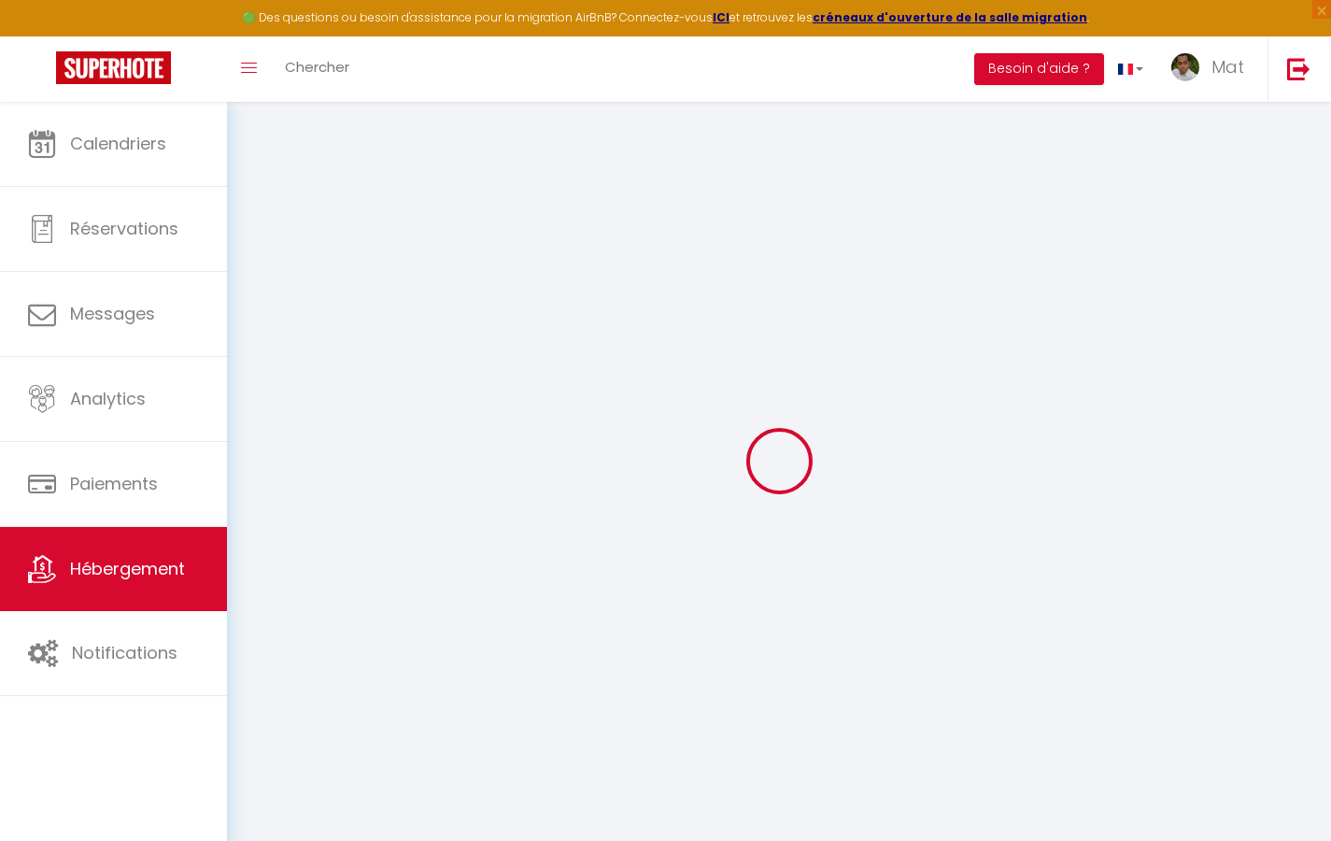
select select
checkbox input "false"
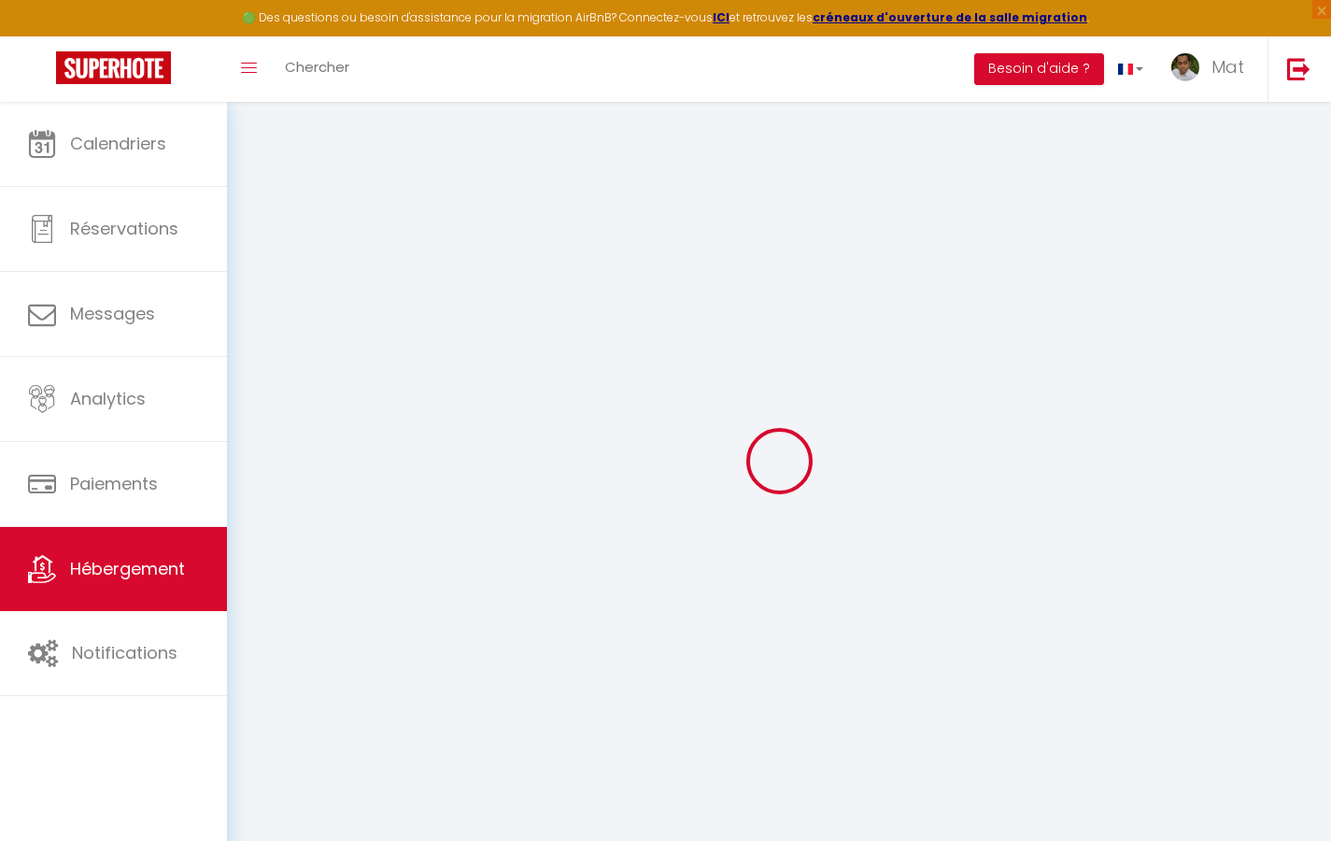
select select
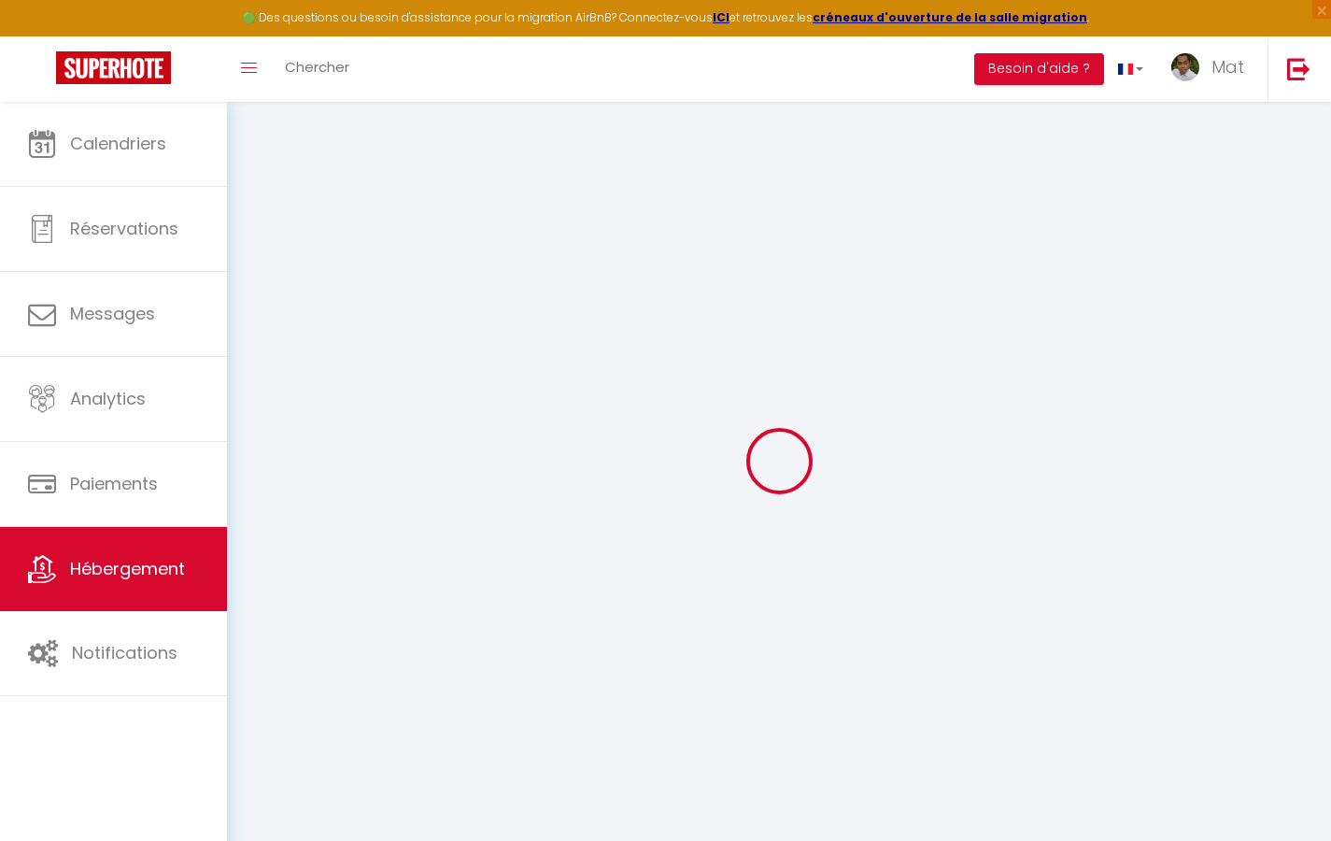
select select
checkbox input "false"
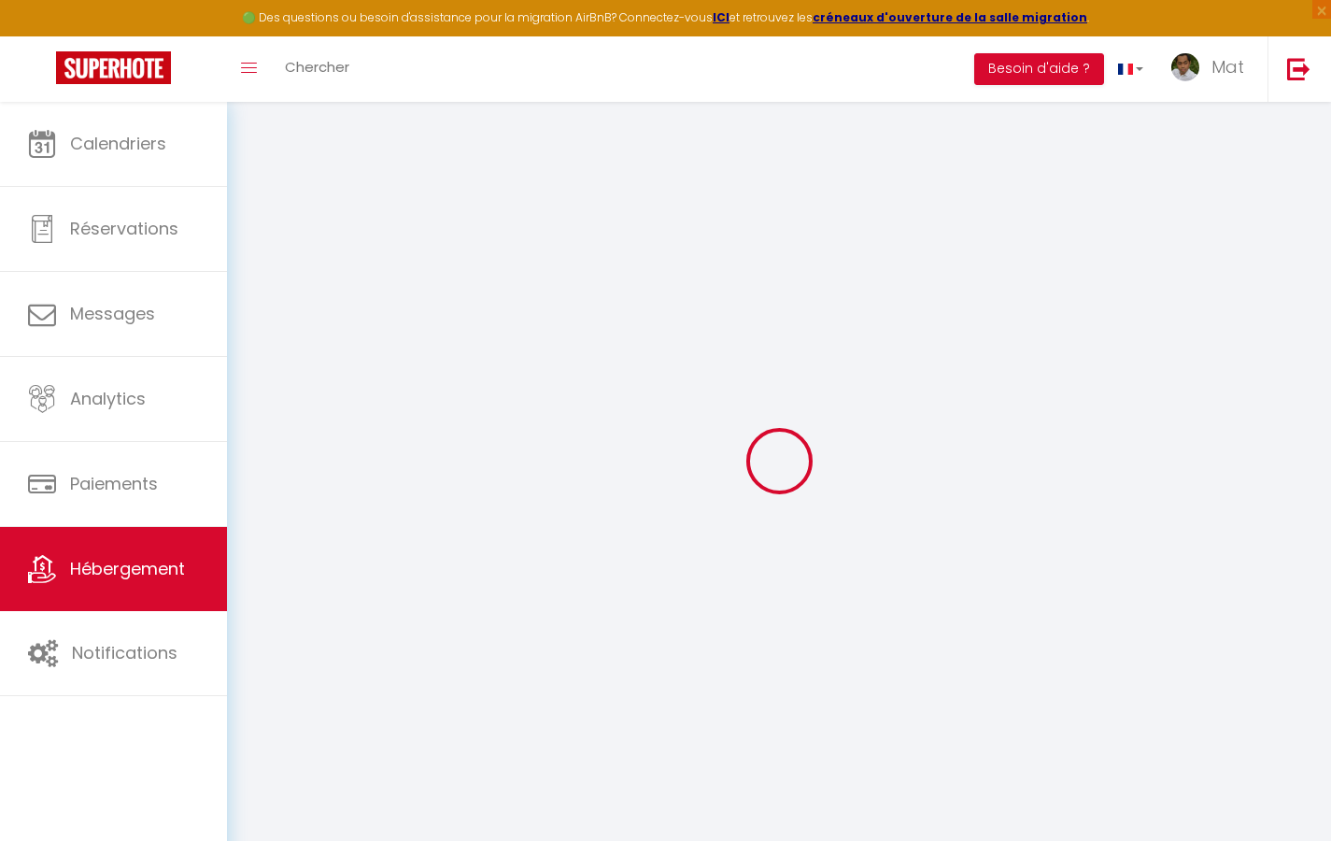
checkbox input "false"
select select
type input "Duplex La Fusterie"
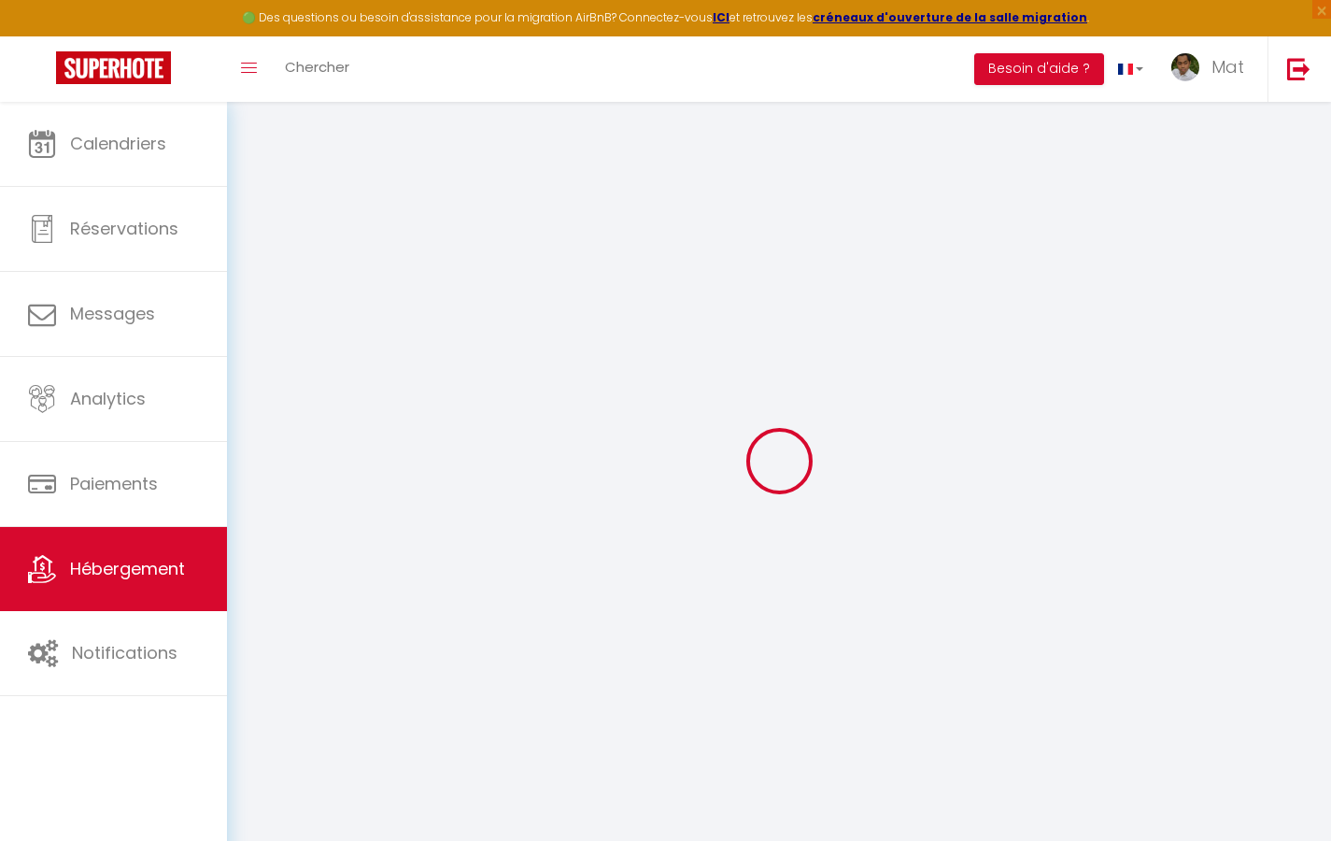
type input "IMMO"
type input "MRA"
type input "[STREET_ADDRESS]"
type input "33800"
type input "[GEOGRAPHIC_DATA]"
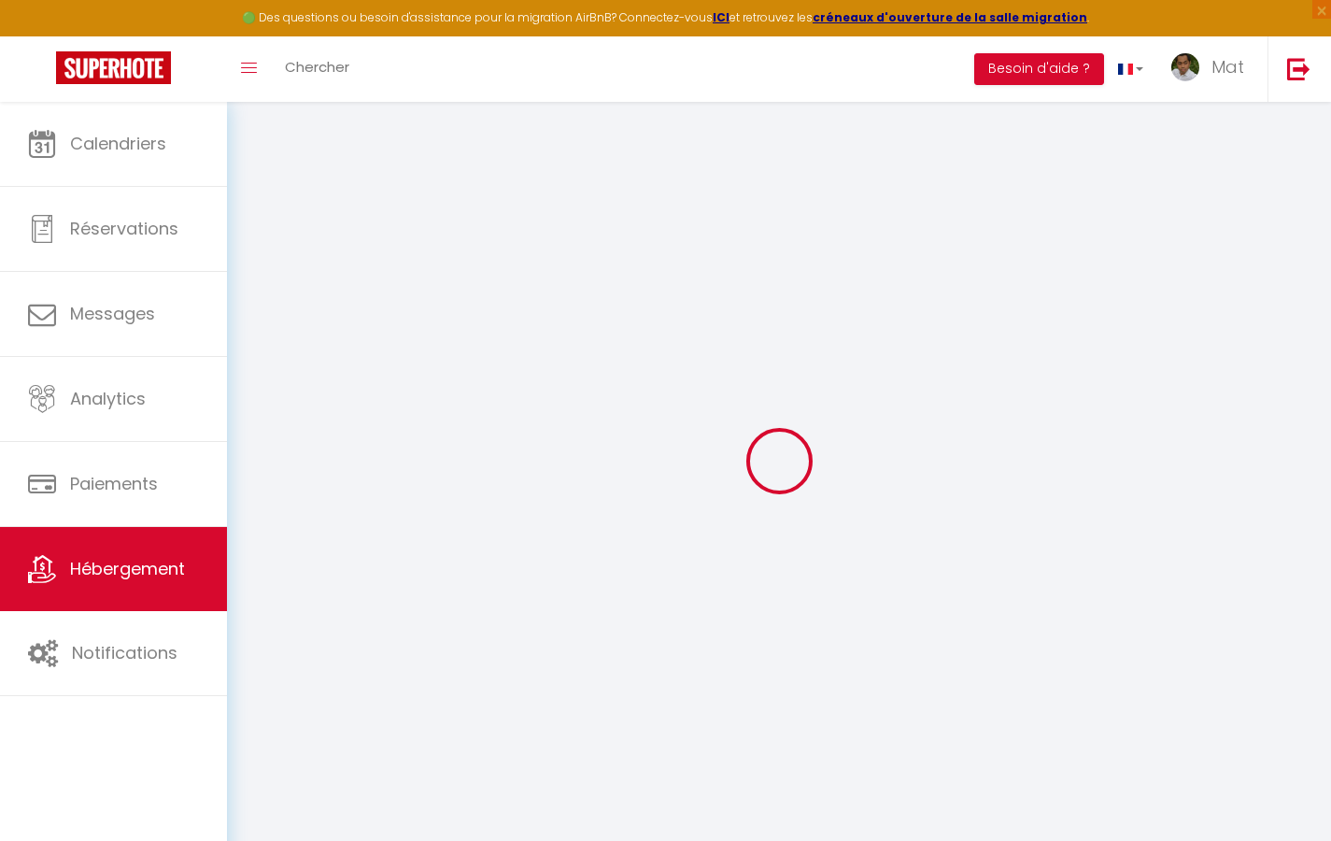
select select "6"
type input "35"
type input "20"
type input "30"
type input "1.65"
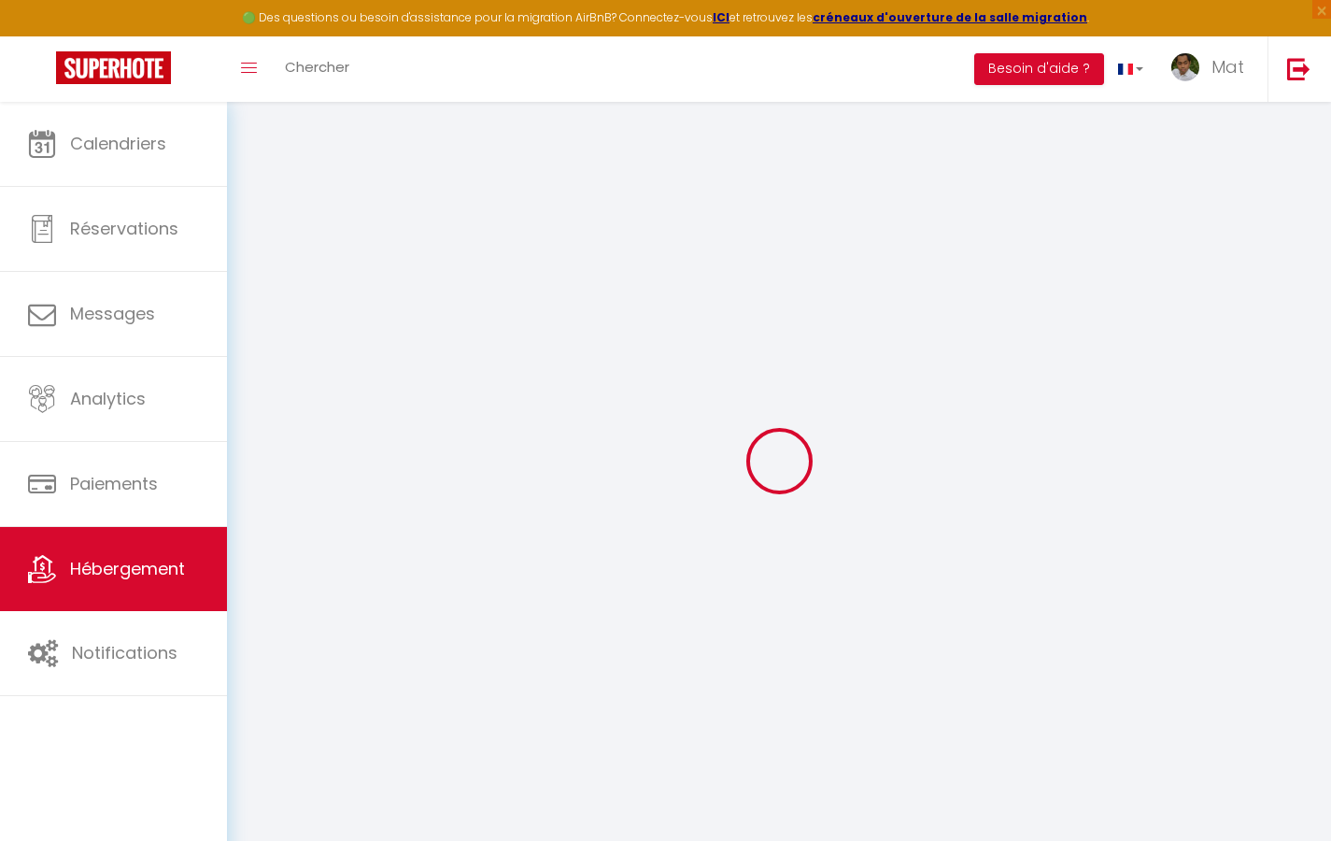
type input "200"
select select
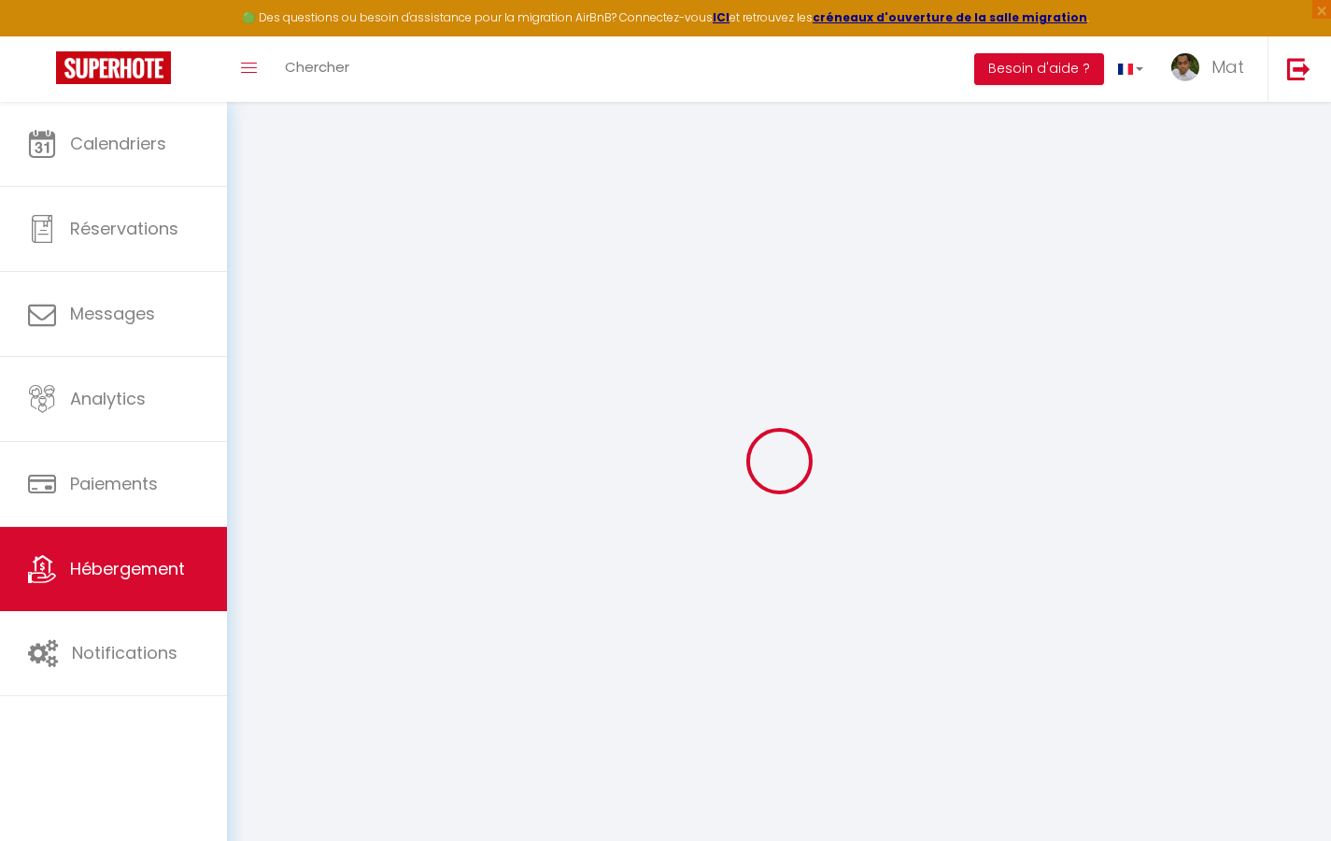
select select
type input "[STREET_ADDRESS]"
type input "33800"
type input "[GEOGRAPHIC_DATA]"
type input "[EMAIL_ADDRESS][DOMAIN_NAME]"
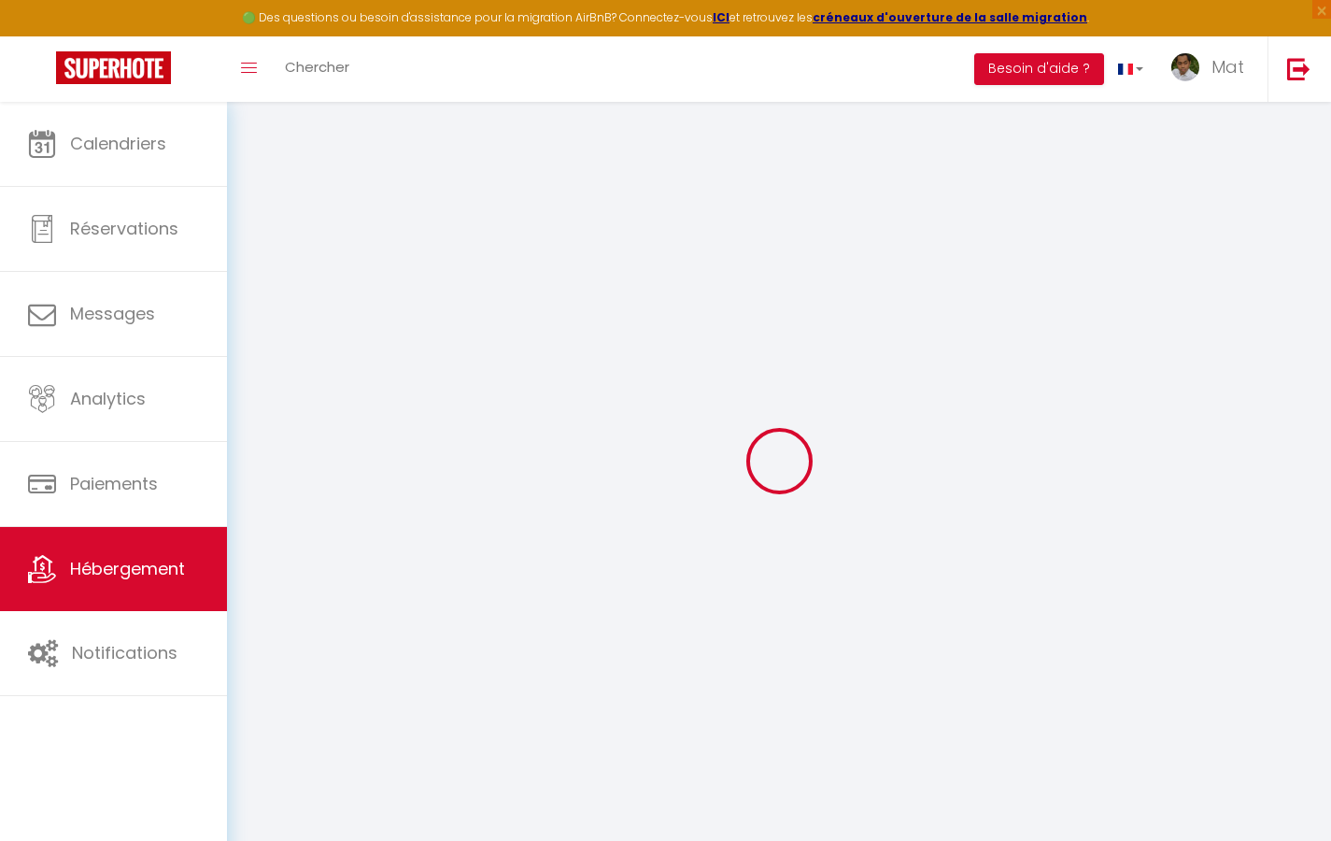
select select "742"
checkbox input "true"
checkbox input "false"
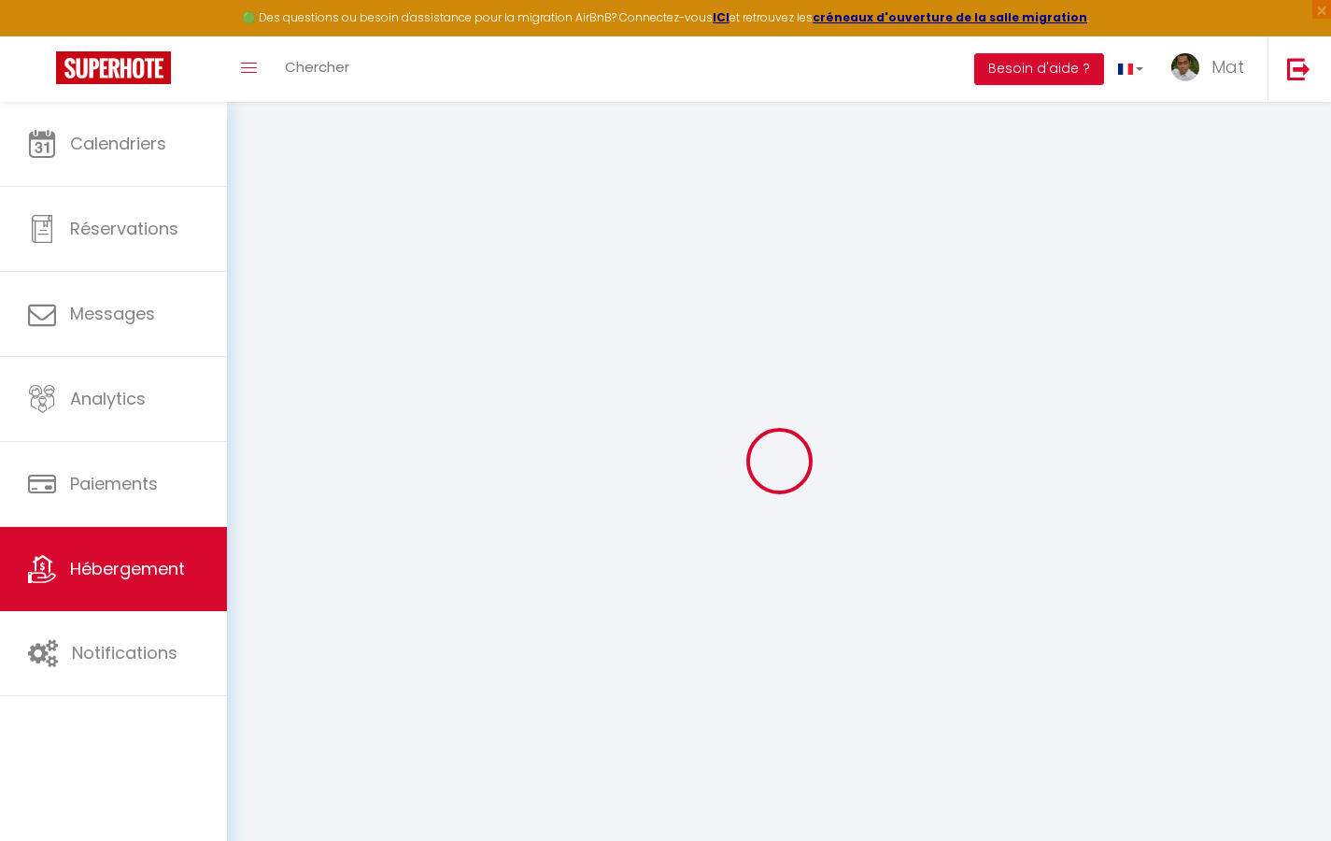
type input "10"
type input "50"
type input "0"
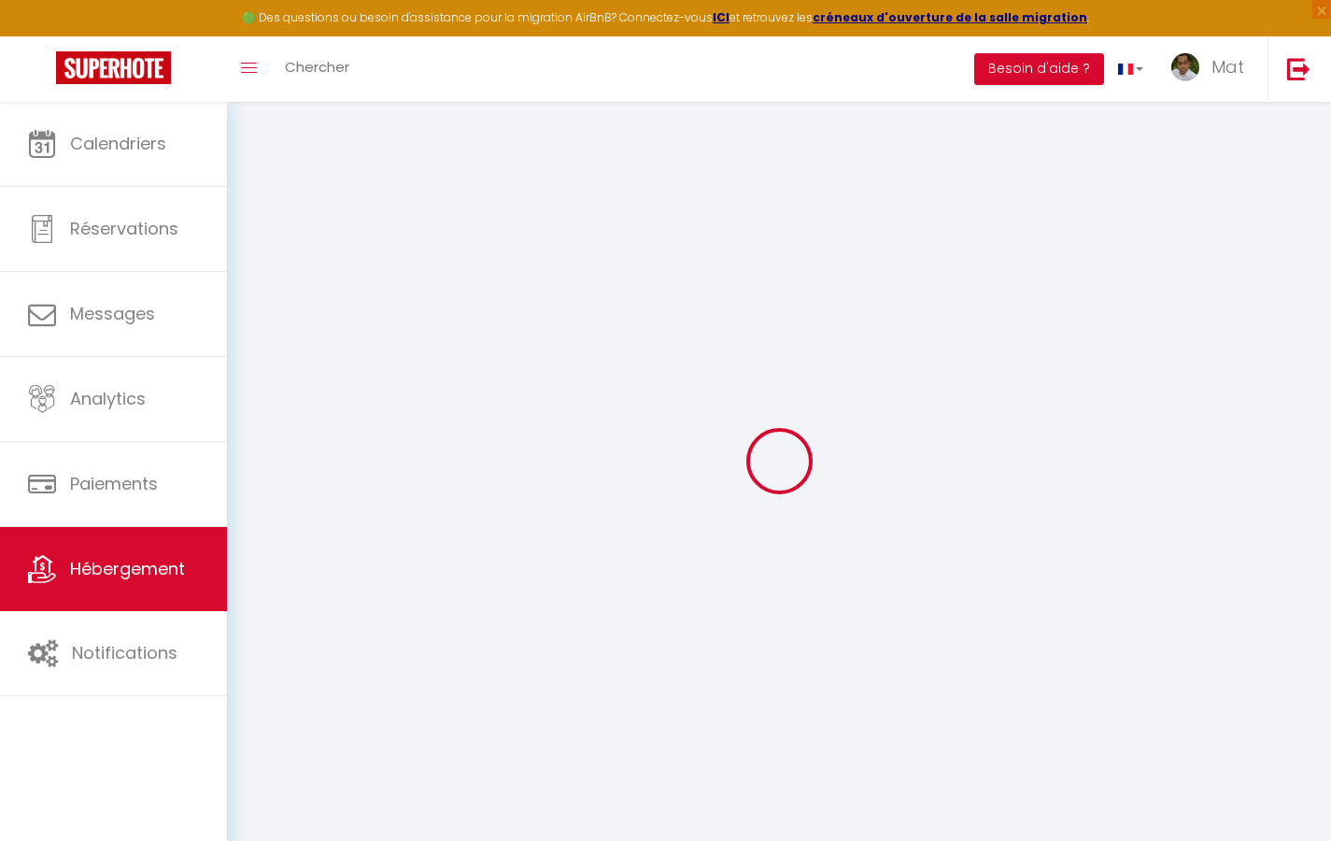
select select "2365"
select select
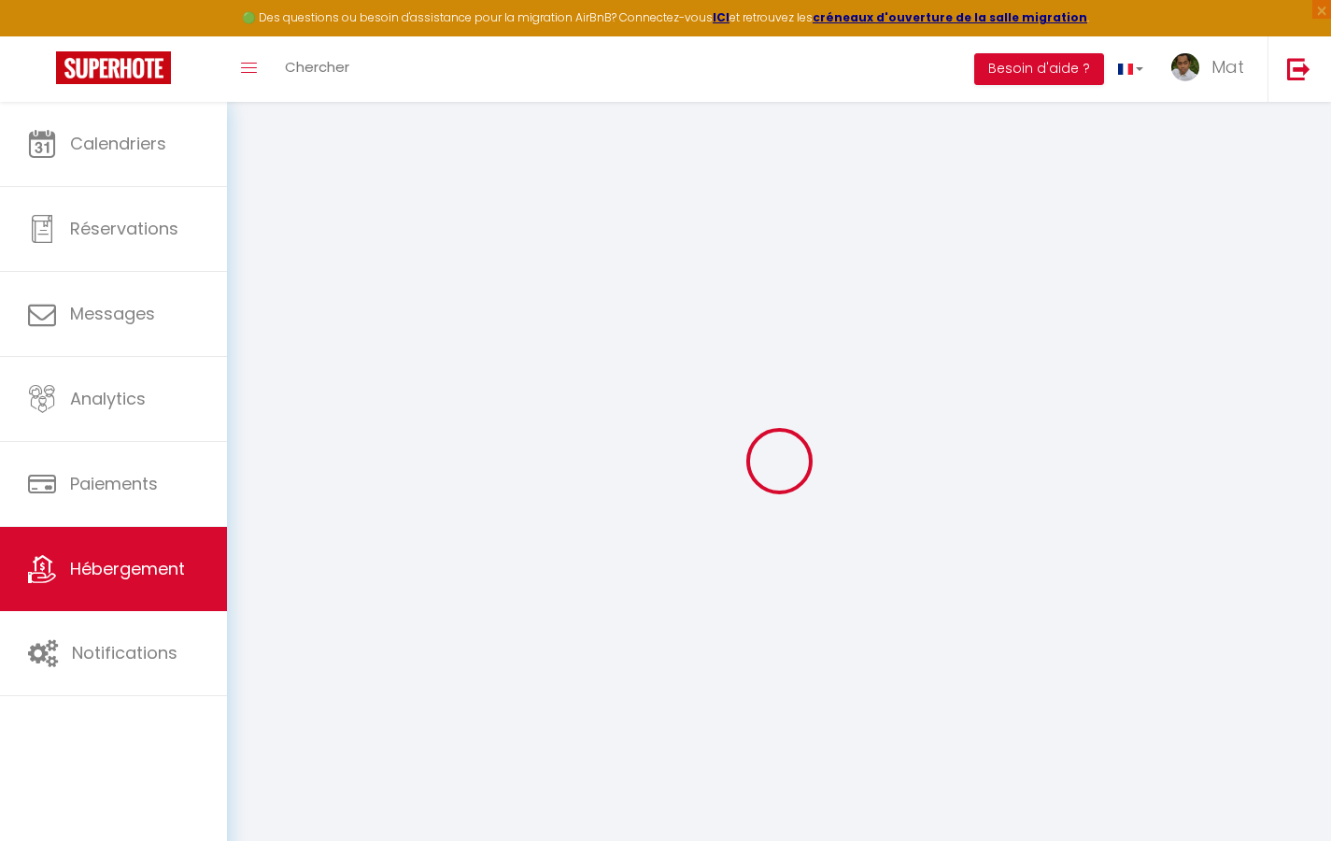
select select
checkbox input "true"
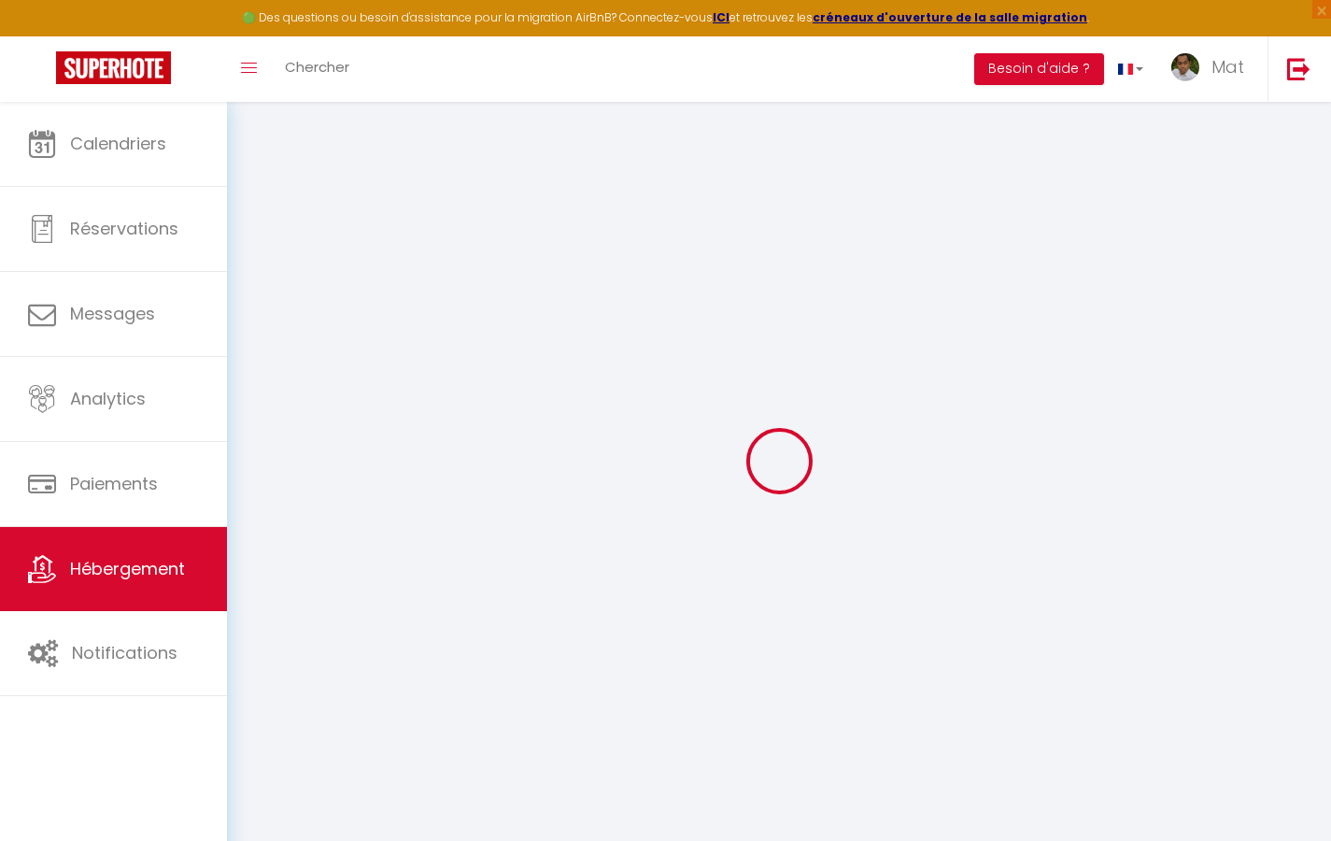
checkbox input "false"
select select
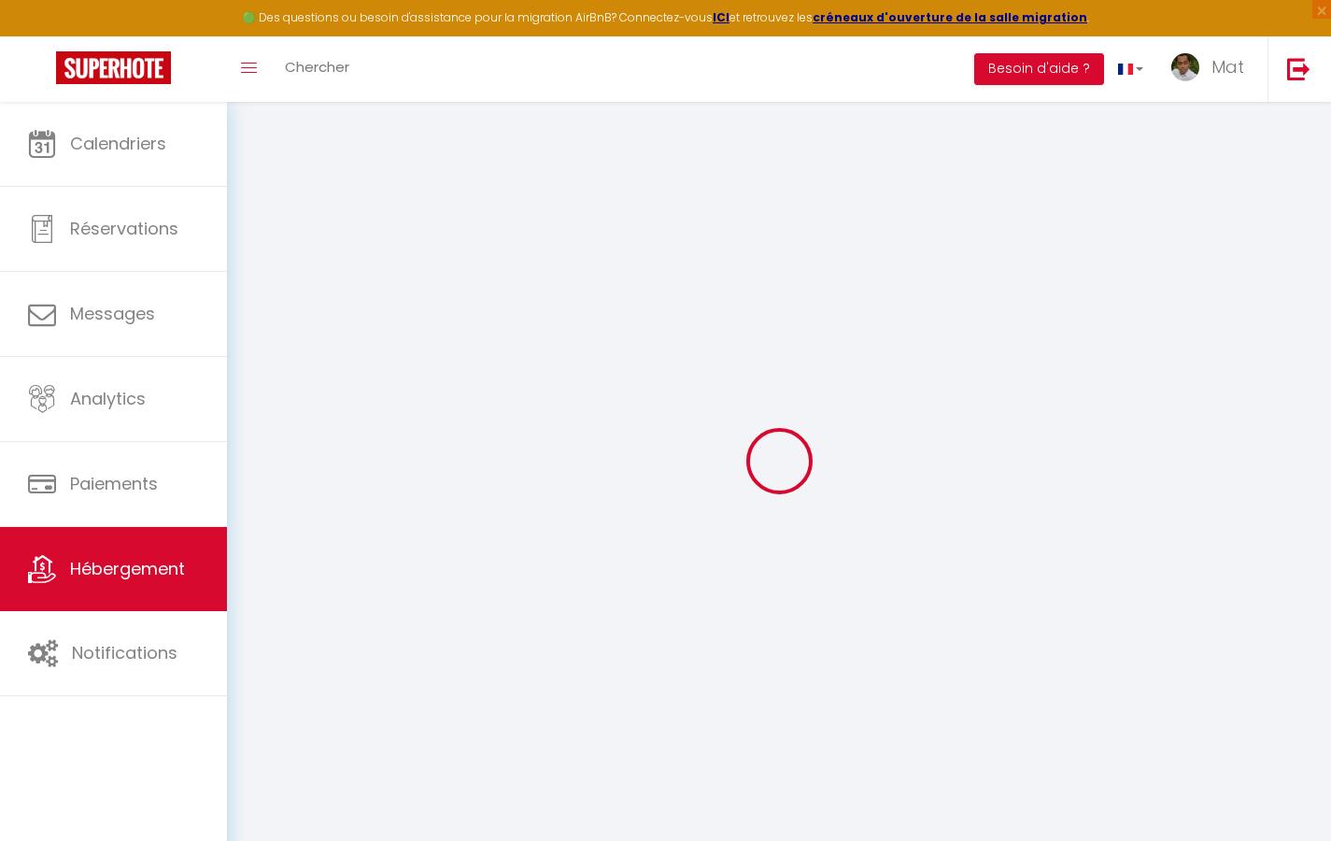
select select
checkbox input "true"
checkbox input "false"
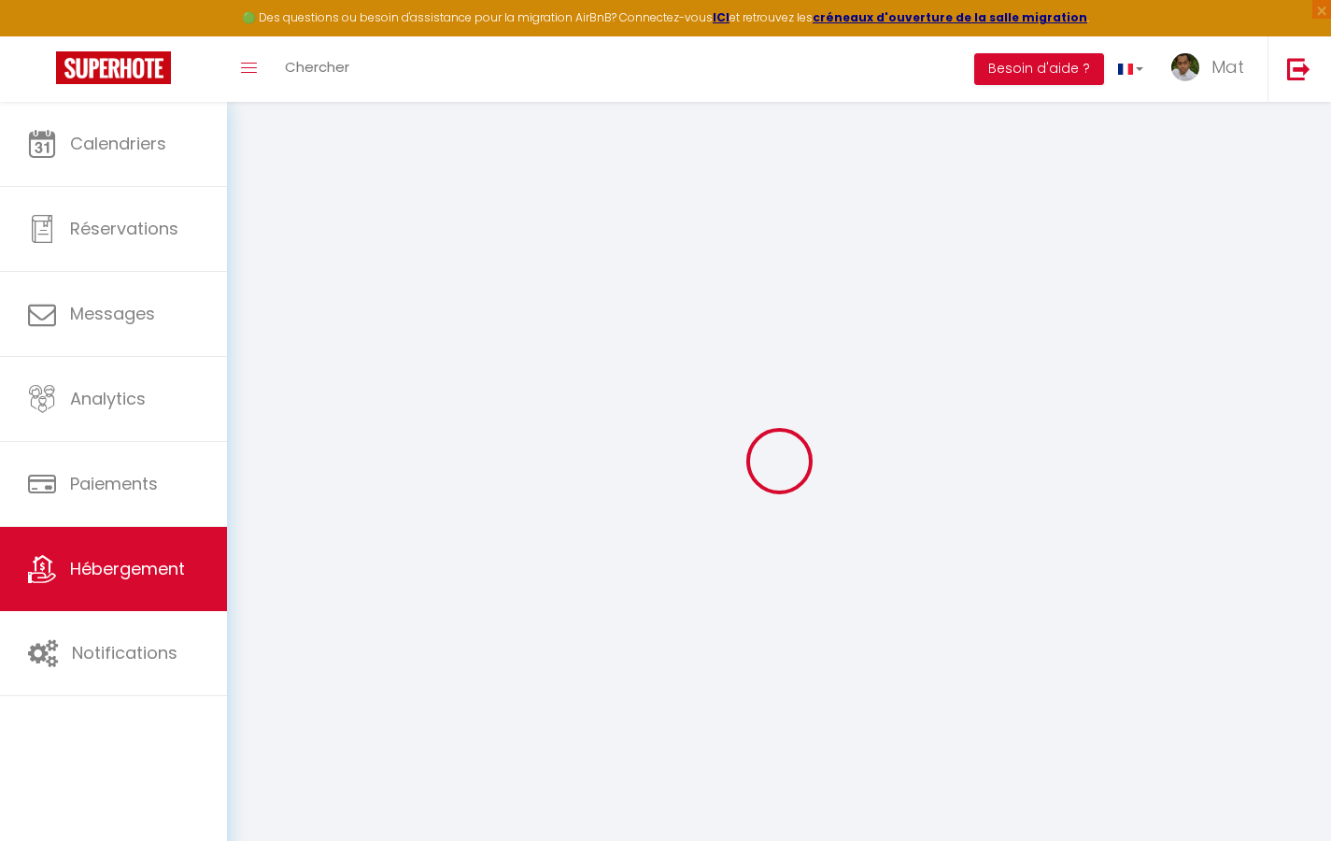
checkbox input "true"
checkbox input "false"
checkbox input "true"
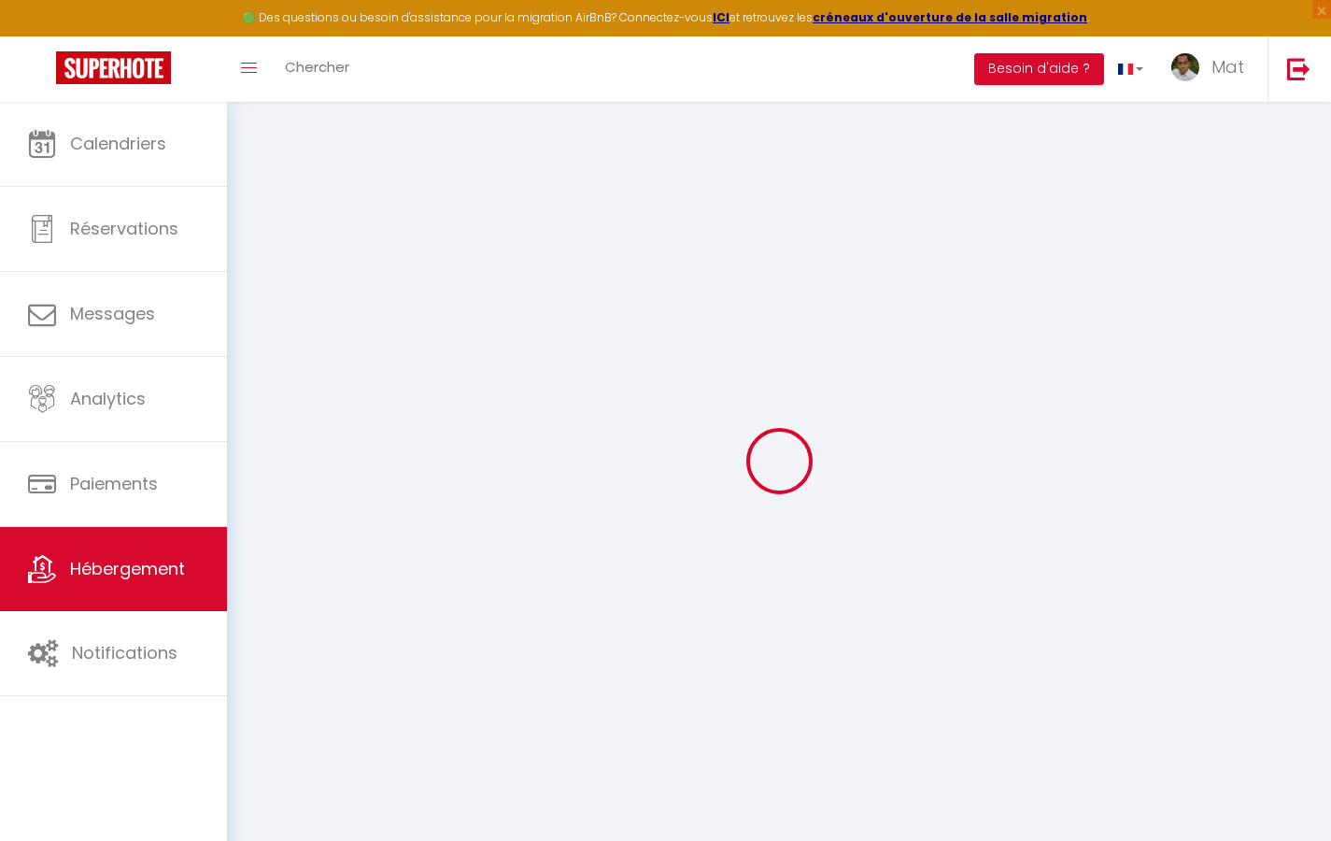
checkbox input "true"
checkbox input "false"
select select "17:00"
select select "23:30"
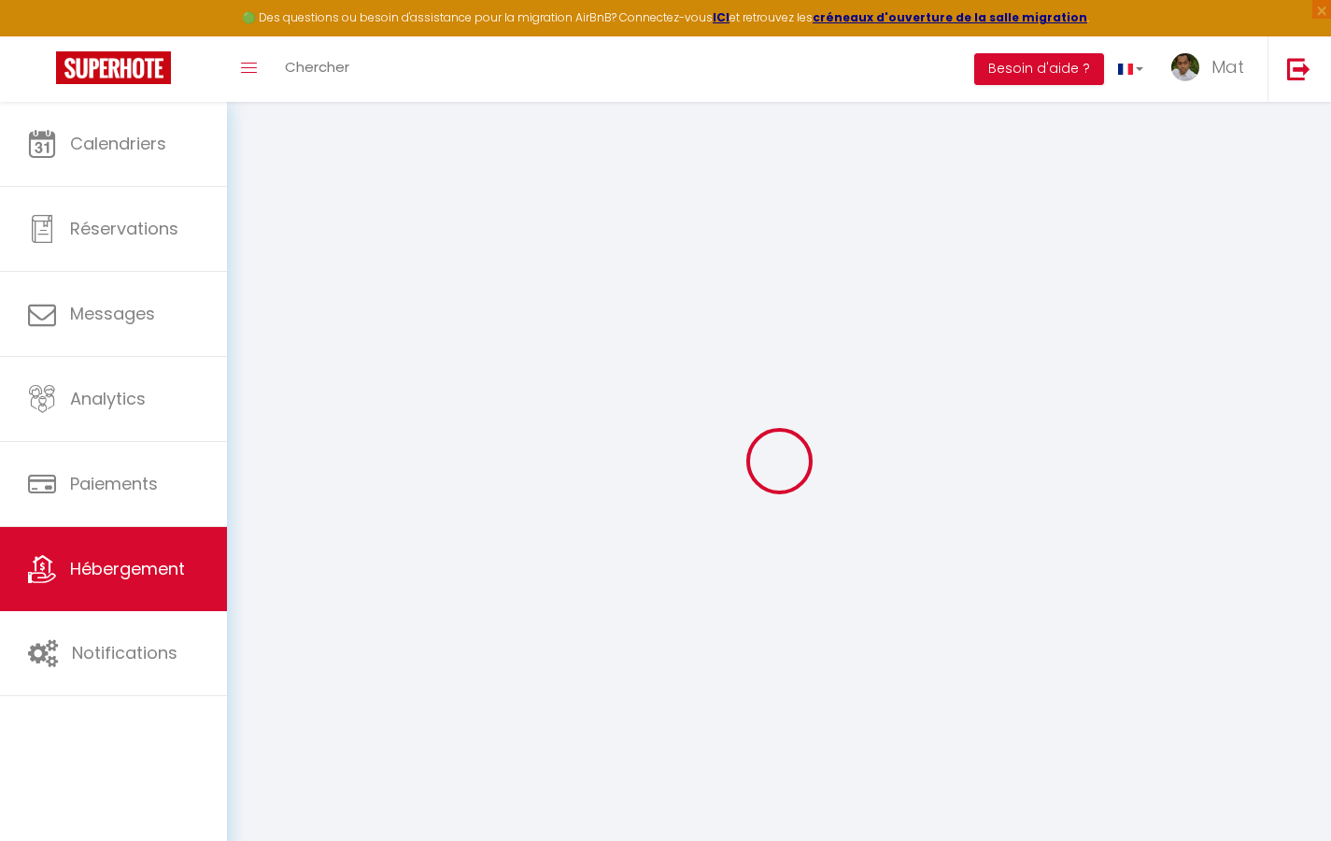
select select "10:00"
